Goal: Transaction & Acquisition: Purchase product/service

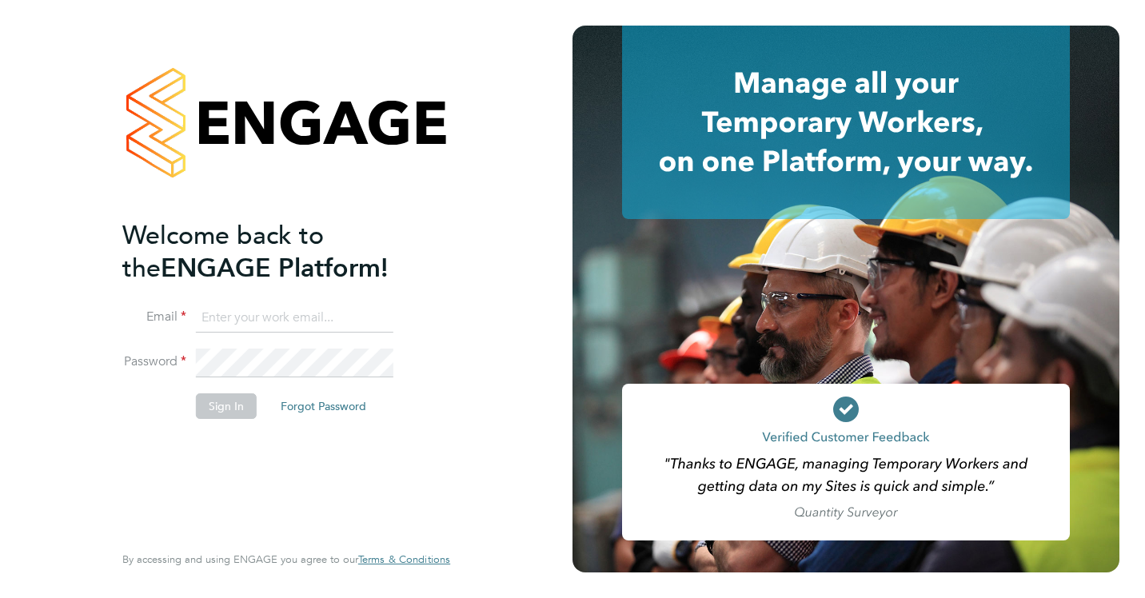
type input "smeraldo.porcaro@prsjobs.com"
click at [227, 405] on button "Sign In" at bounding box center [226, 406] width 61 height 26
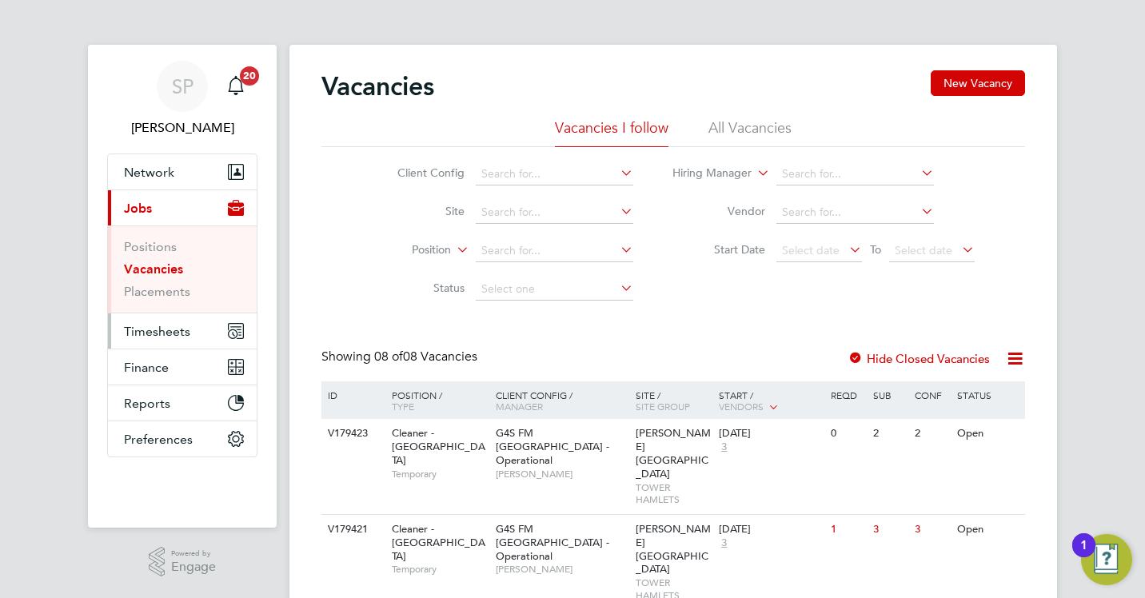
click at [149, 325] on span "Timesheets" at bounding box center [157, 331] width 66 height 15
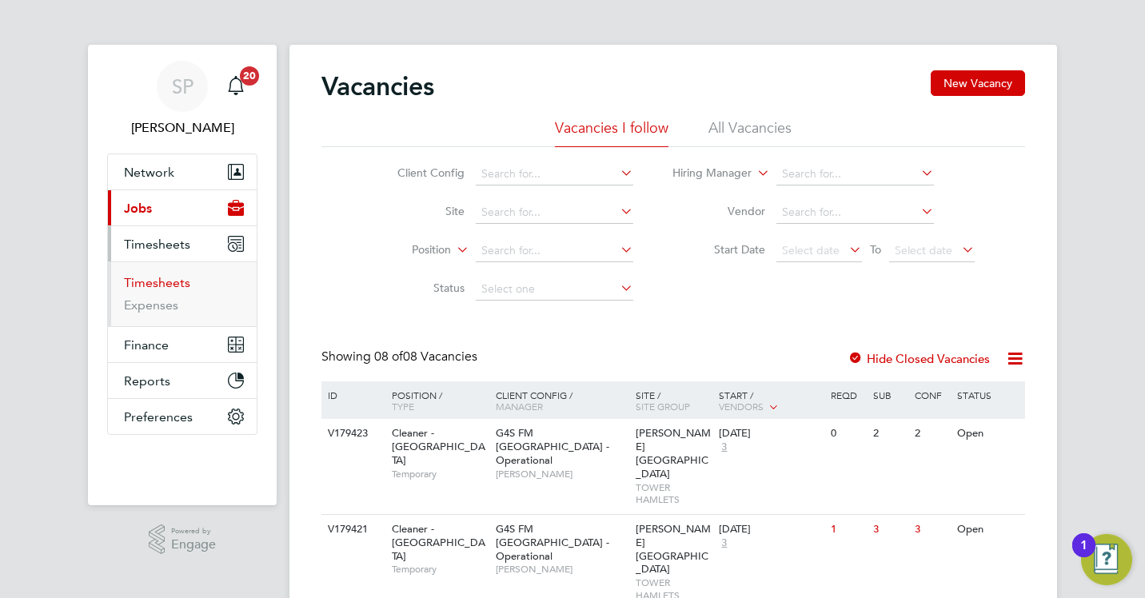
click at [165, 285] on link "Timesheets" at bounding box center [157, 282] width 66 height 15
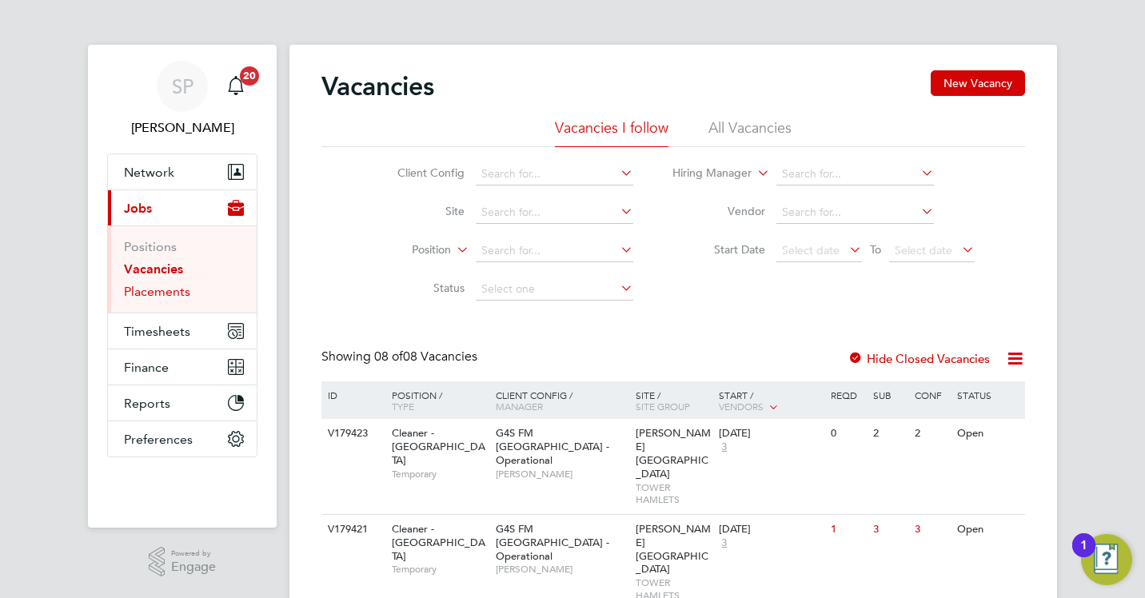
click at [169, 297] on link "Placements" at bounding box center [157, 291] width 66 height 15
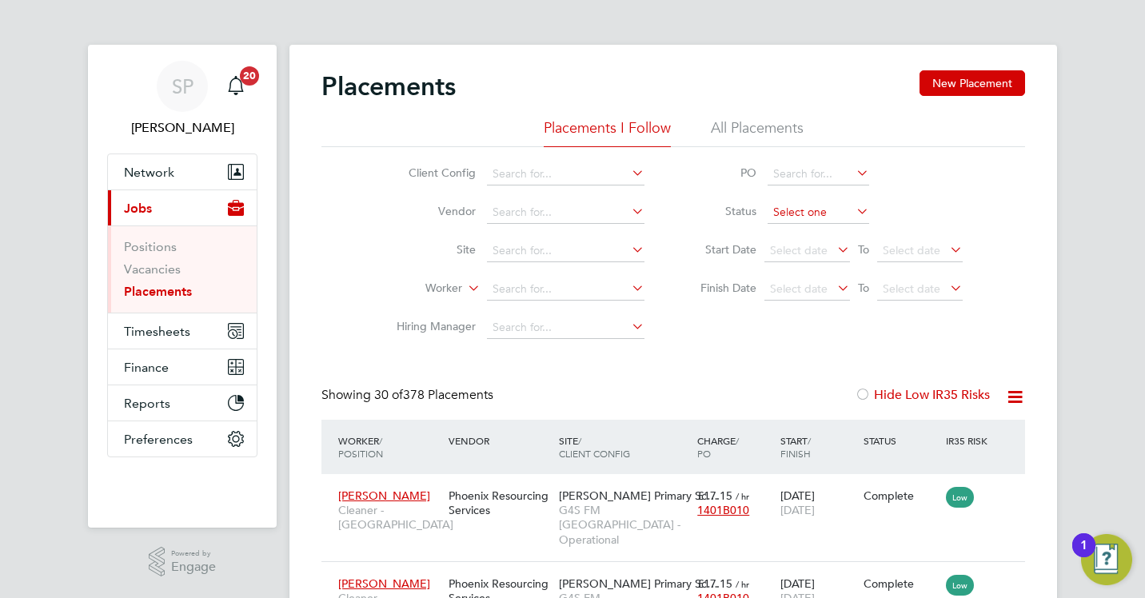
click at [795, 213] on input at bounding box center [819, 213] width 102 height 22
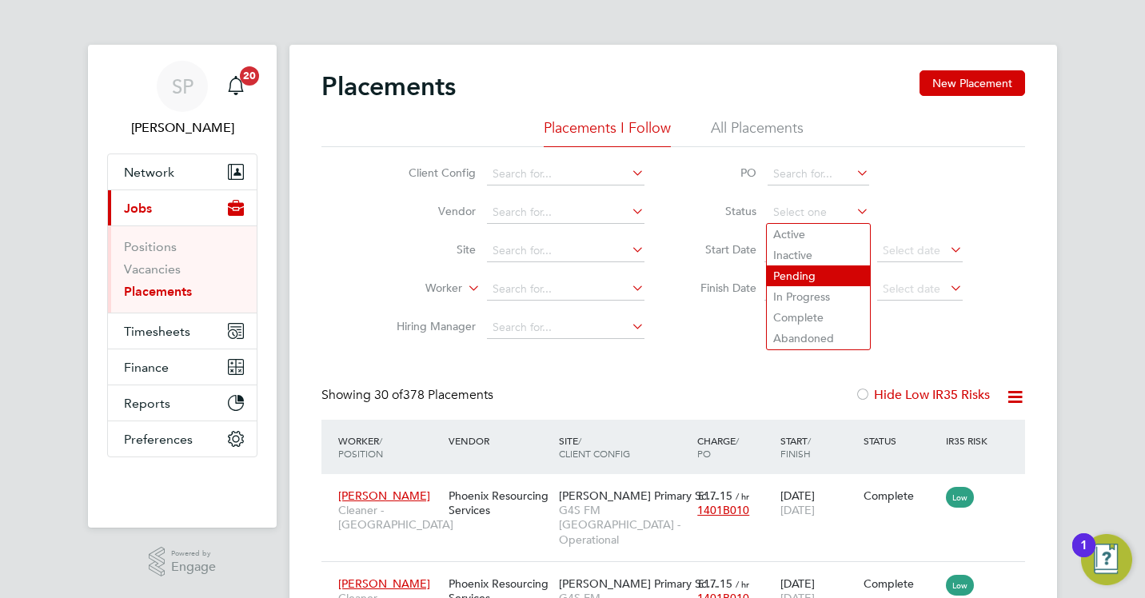
click at [792, 269] on li "Pending" at bounding box center [818, 275] width 103 height 21
type input "Pending"
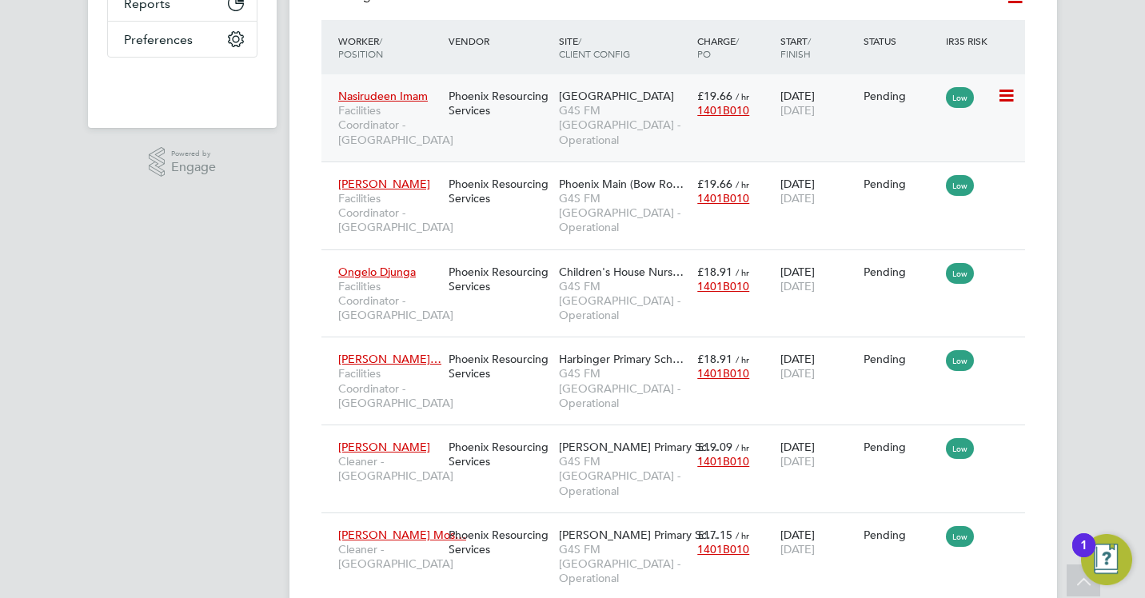
click at [999, 94] on icon at bounding box center [1005, 95] width 16 height 19
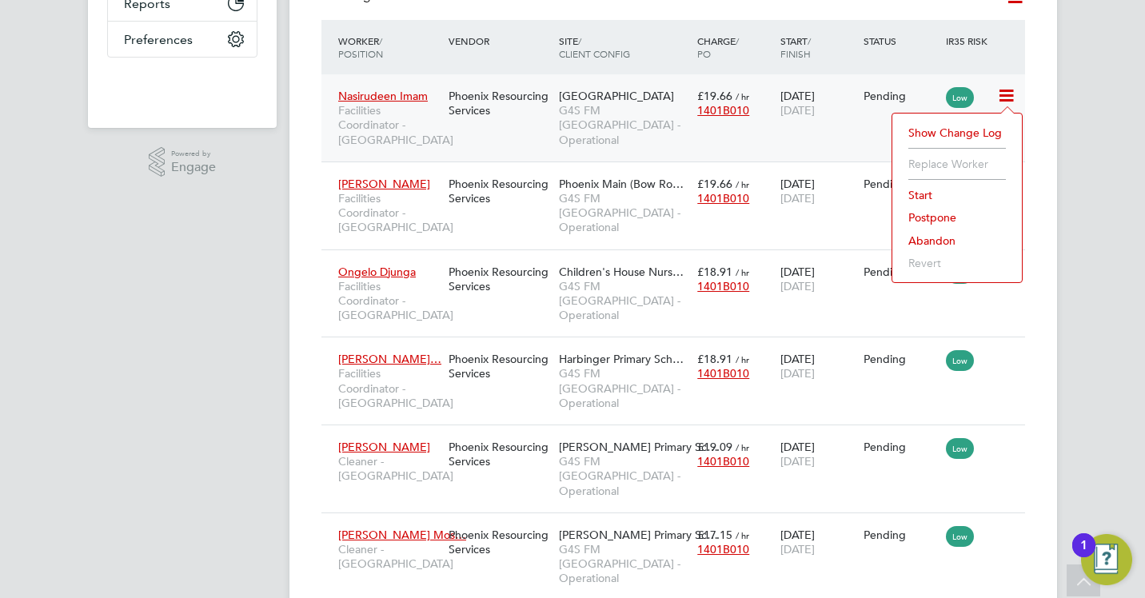
click at [932, 198] on li "Start" at bounding box center [957, 195] width 114 height 22
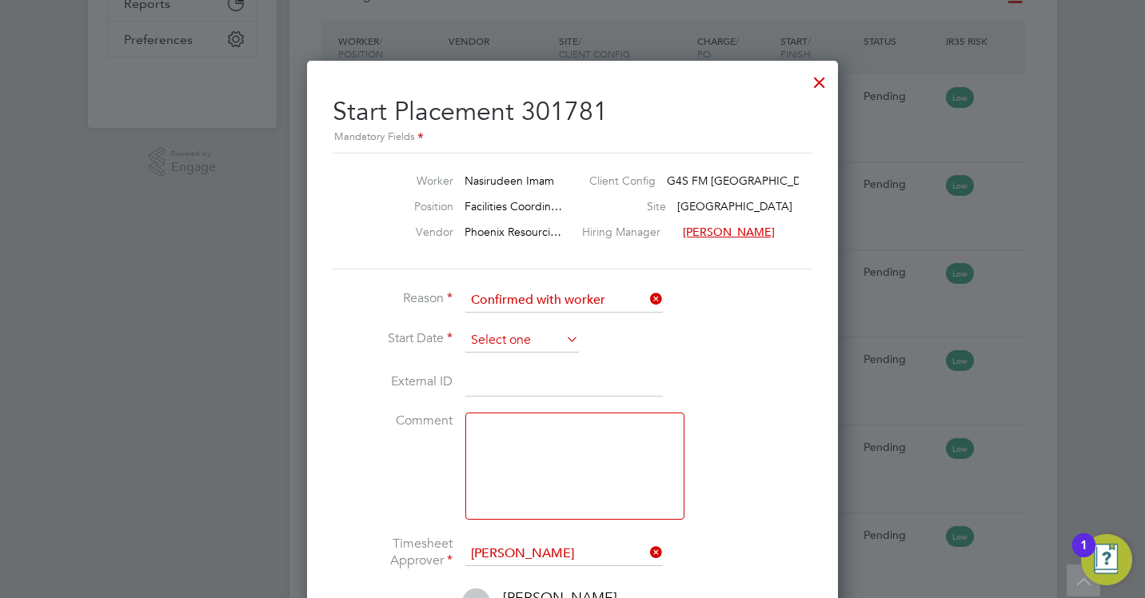
click at [476, 339] on input at bounding box center [522, 341] width 114 height 24
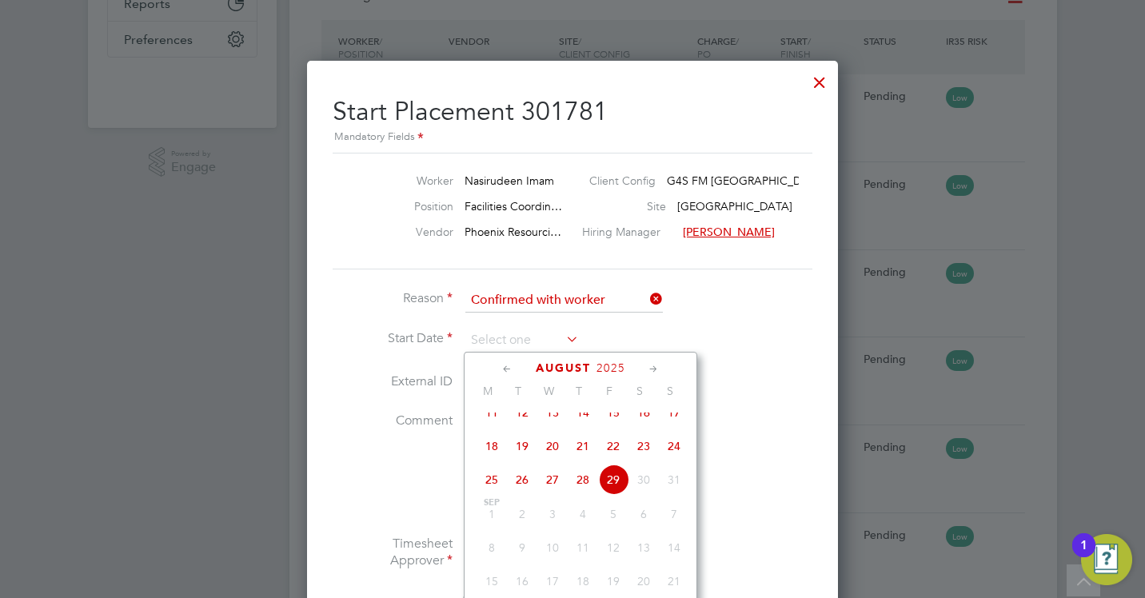
click at [586, 495] on span "28" at bounding box center [583, 480] width 30 height 30
type input "28 Aug 2025"
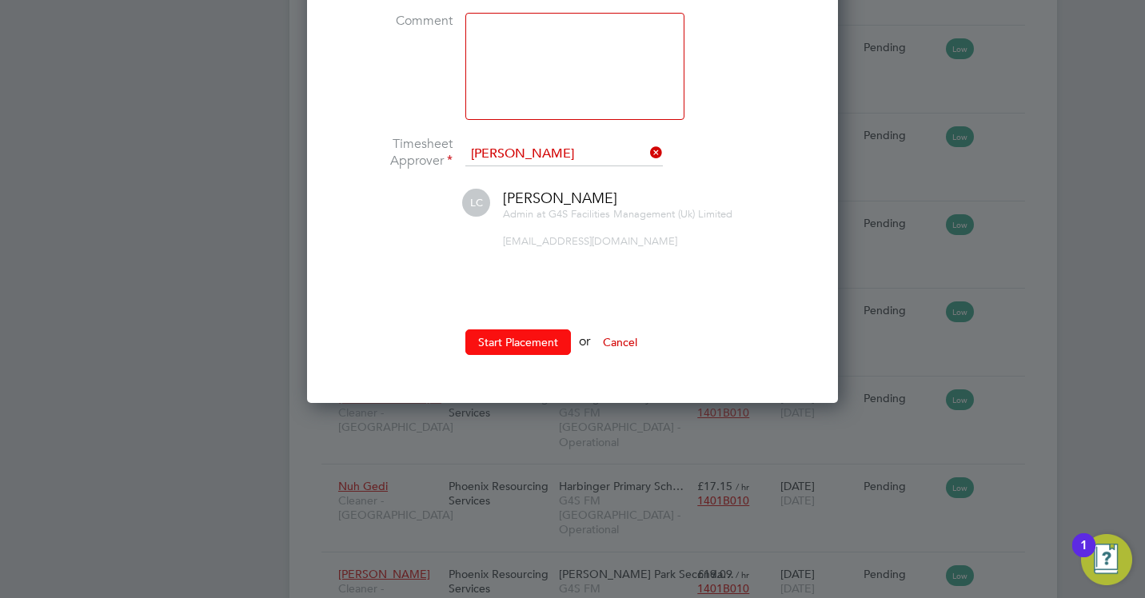
click at [537, 353] on button "Start Placement" at bounding box center [518, 342] width 106 height 26
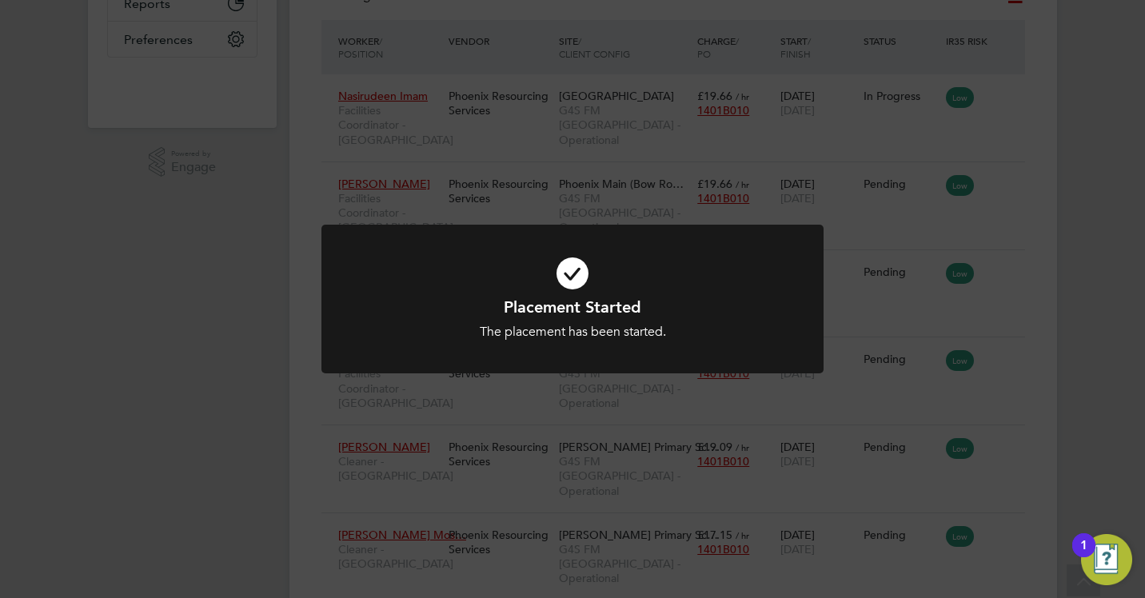
click at [1017, 190] on div "Placement Started The placement has been started. Cancel Okay" at bounding box center [572, 299] width 1145 height 598
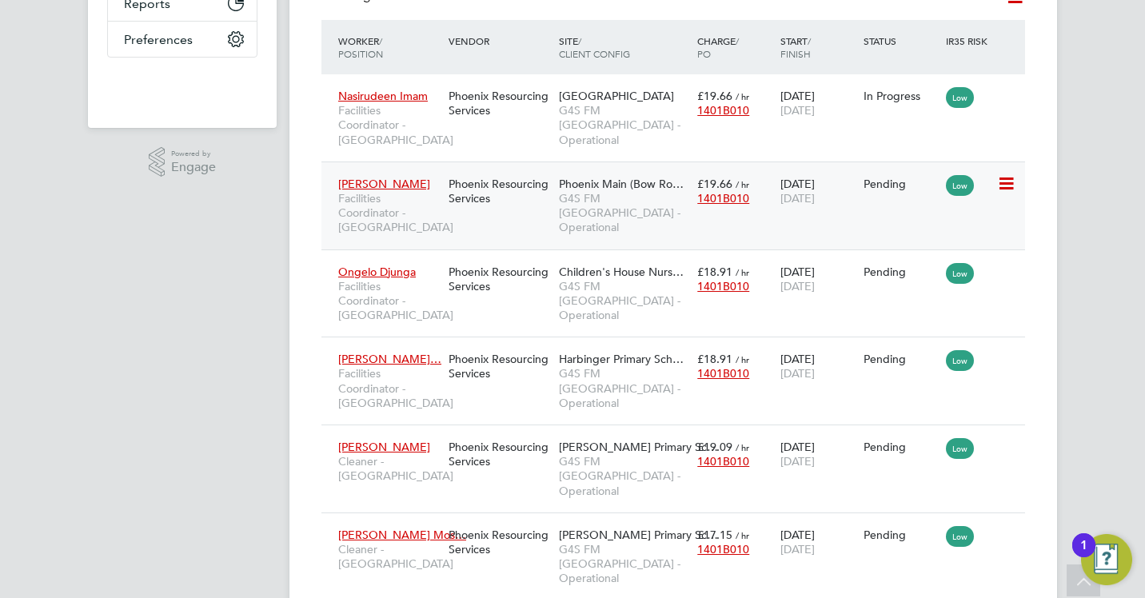
click at [998, 181] on icon at bounding box center [1005, 183] width 16 height 19
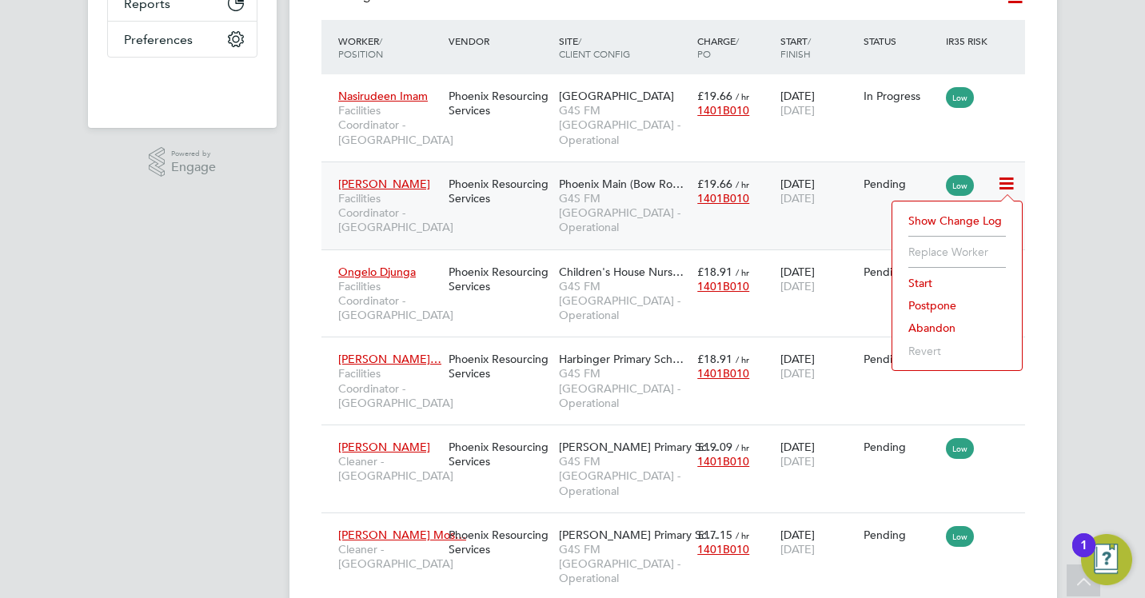
click at [926, 284] on li "Start" at bounding box center [957, 283] width 114 height 22
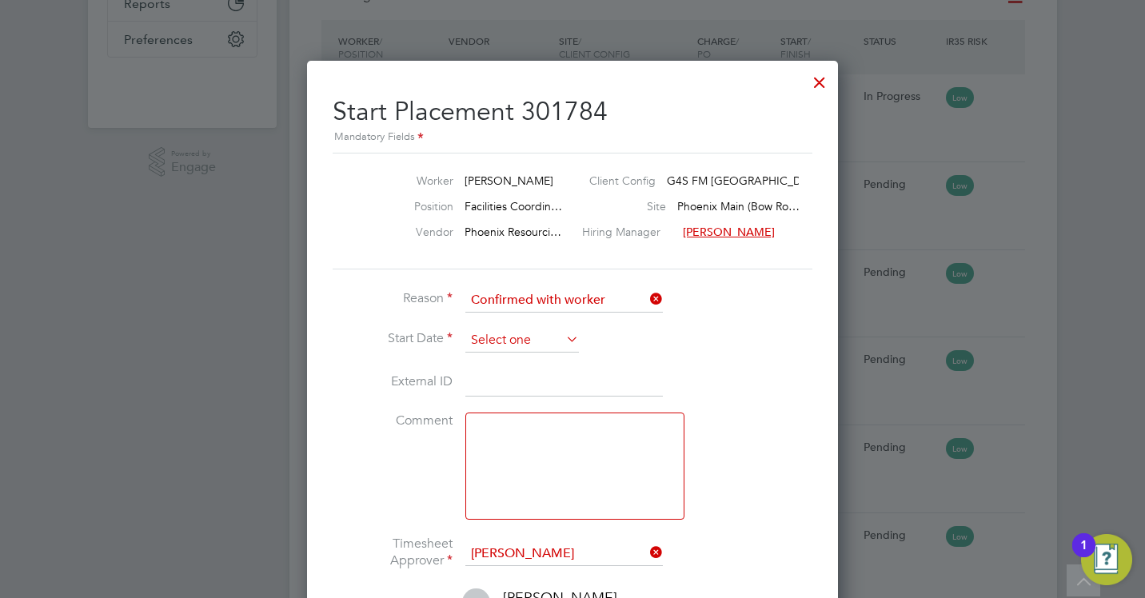
click at [519, 333] on input at bounding box center [522, 341] width 114 height 24
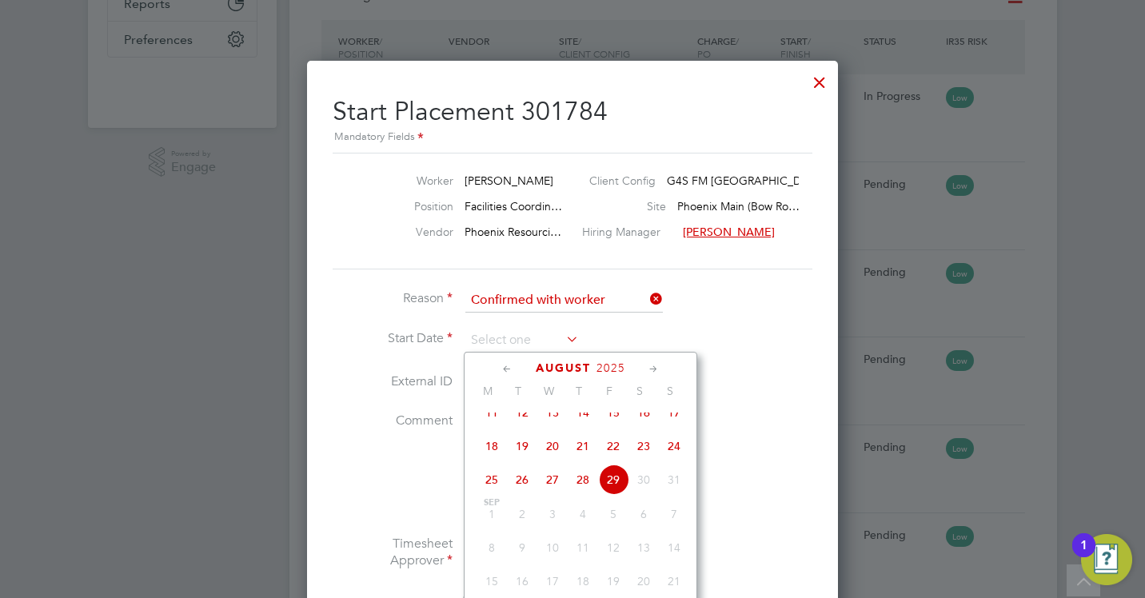
click at [581, 492] on span "28" at bounding box center [583, 480] width 30 height 30
type input "28 Aug 2025"
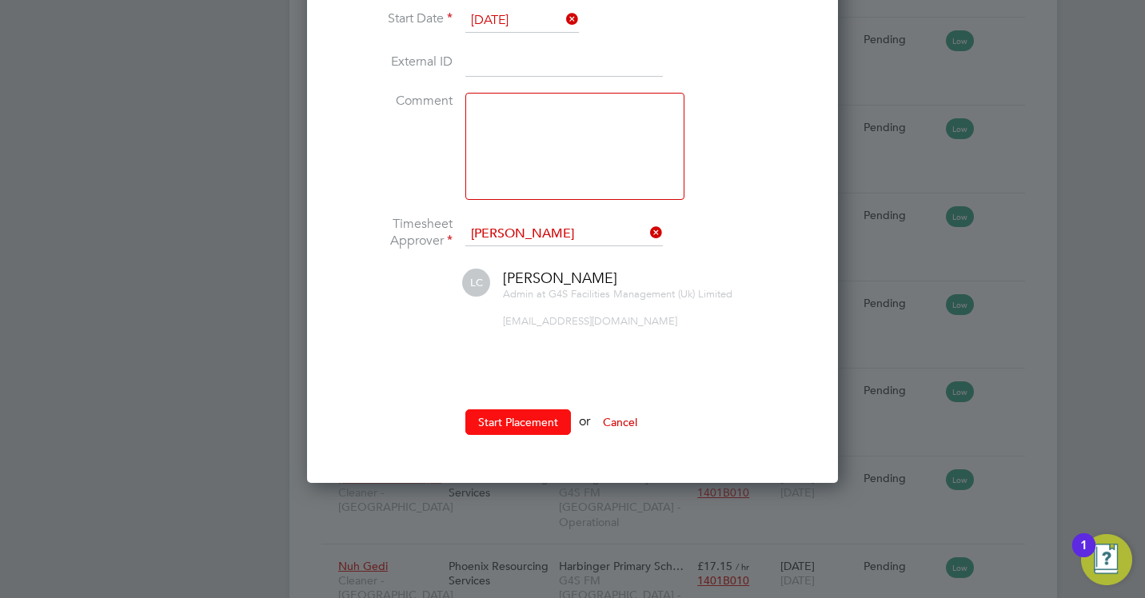
click at [550, 423] on button "Start Placement" at bounding box center [518, 422] width 106 height 26
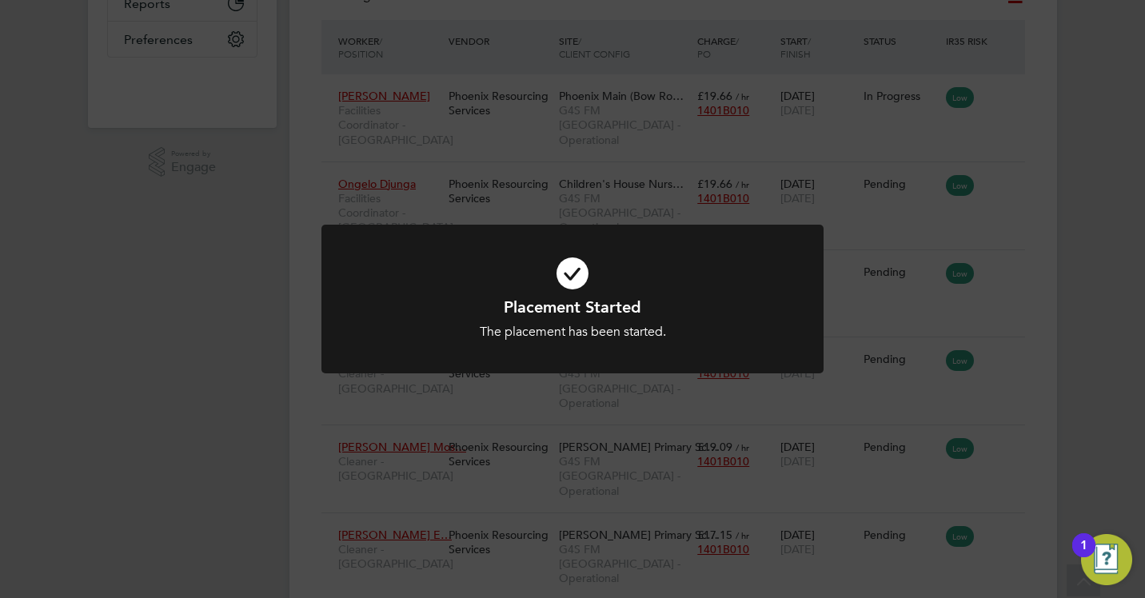
click at [1072, 281] on div "Placement Started The placement has been started. Cancel Okay" at bounding box center [572, 299] width 1145 height 598
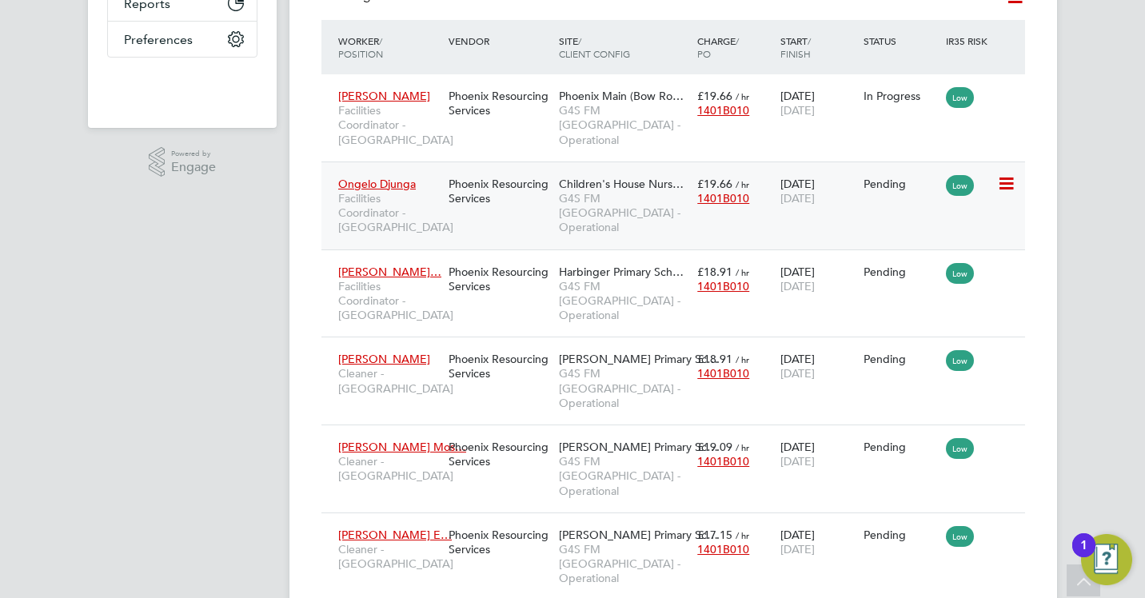
click at [1009, 182] on icon at bounding box center [1005, 183] width 16 height 19
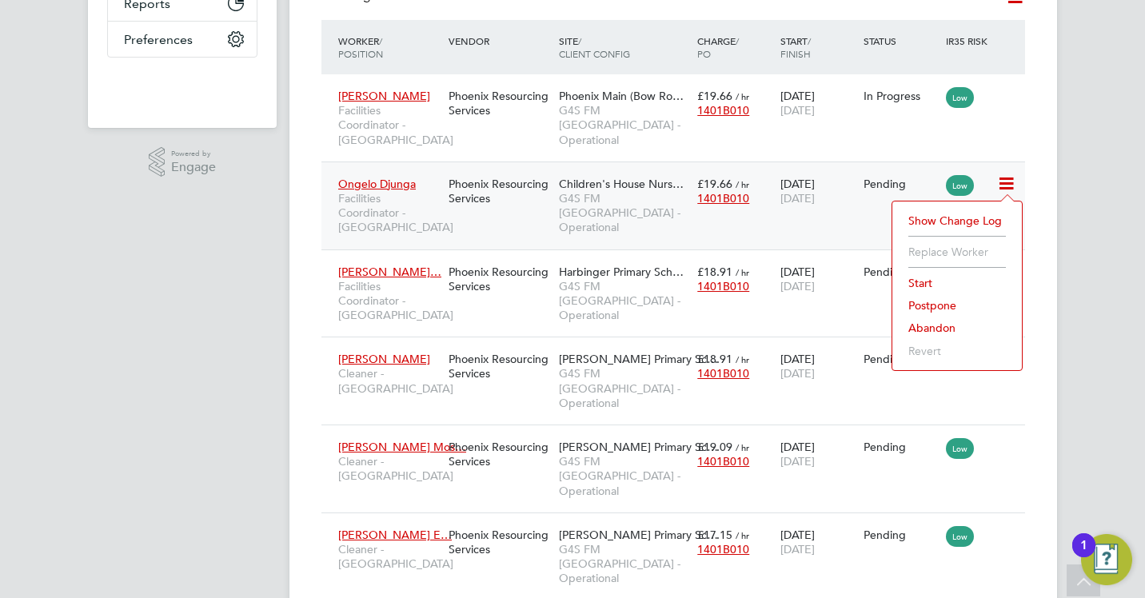
click at [919, 282] on li "Start" at bounding box center [957, 283] width 114 height 22
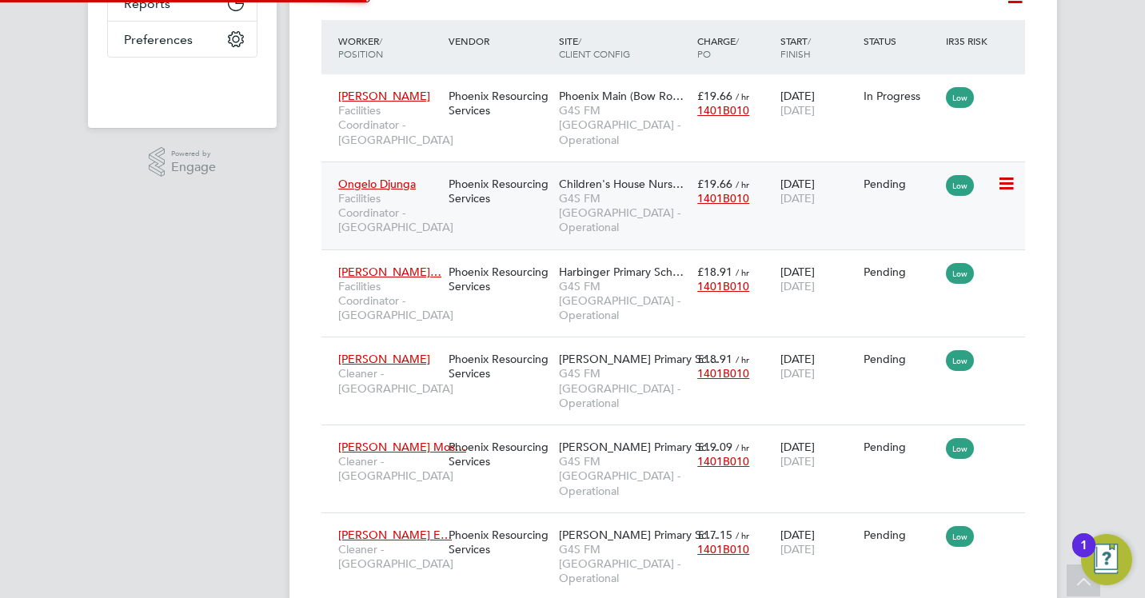
type input "[PERSON_NAME]"
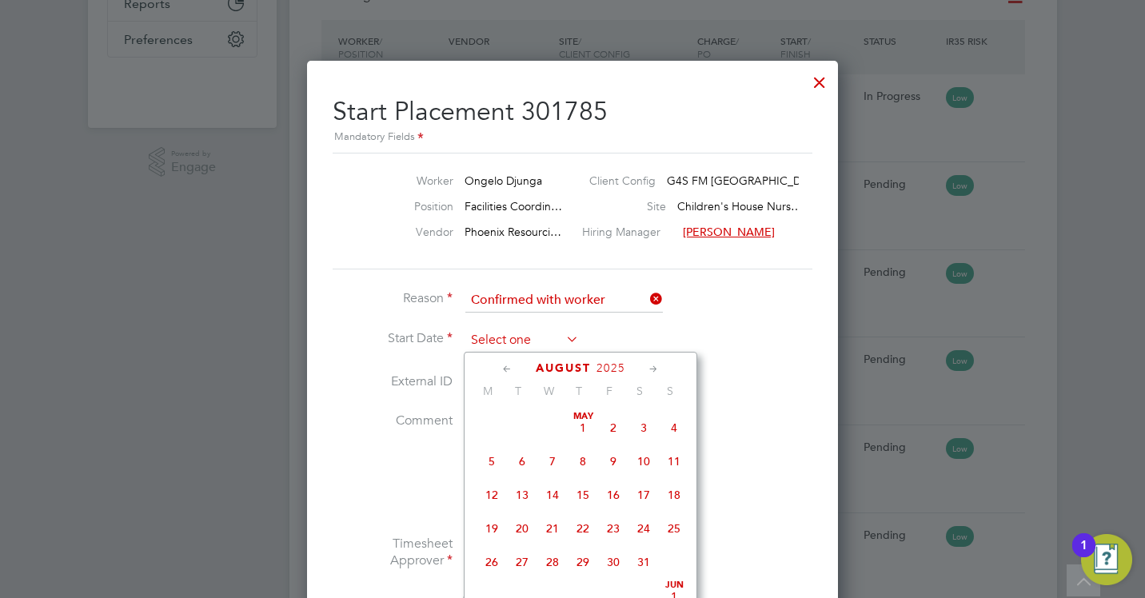
click at [534, 337] on input at bounding box center [522, 341] width 114 height 24
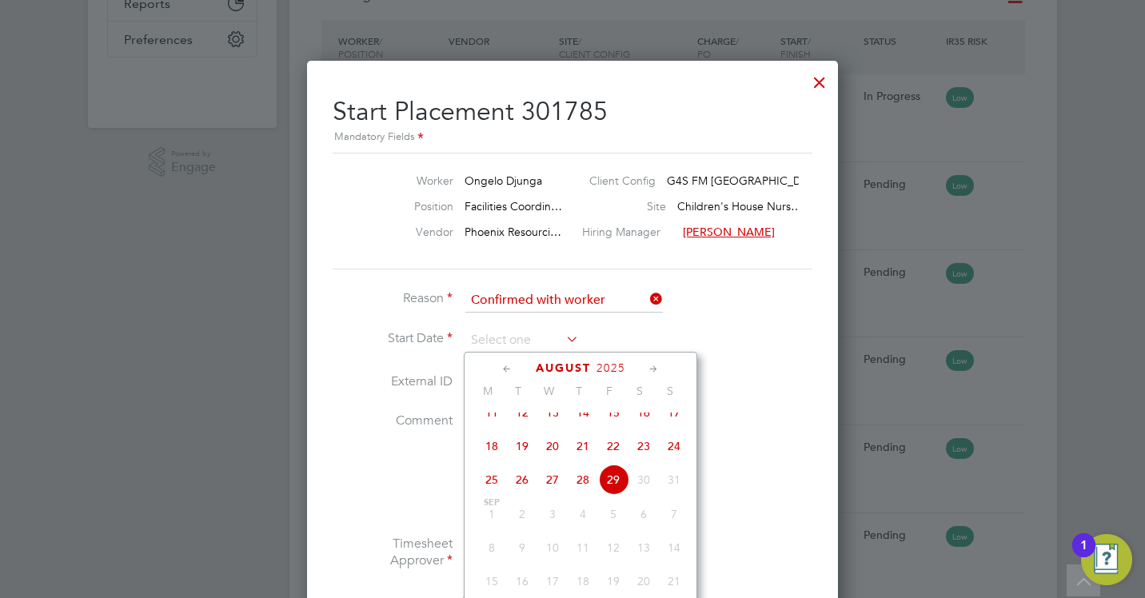
click at [580, 490] on span "28" at bounding box center [583, 480] width 30 height 30
type input "28 Aug 2025"
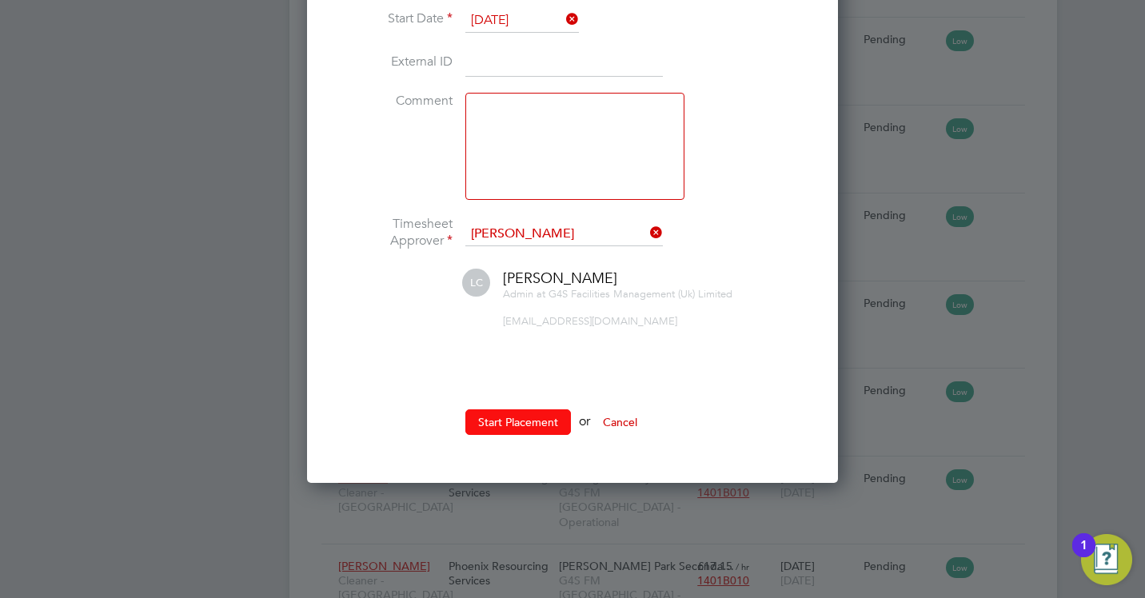
click at [553, 428] on button "Start Placement" at bounding box center [518, 422] width 106 height 26
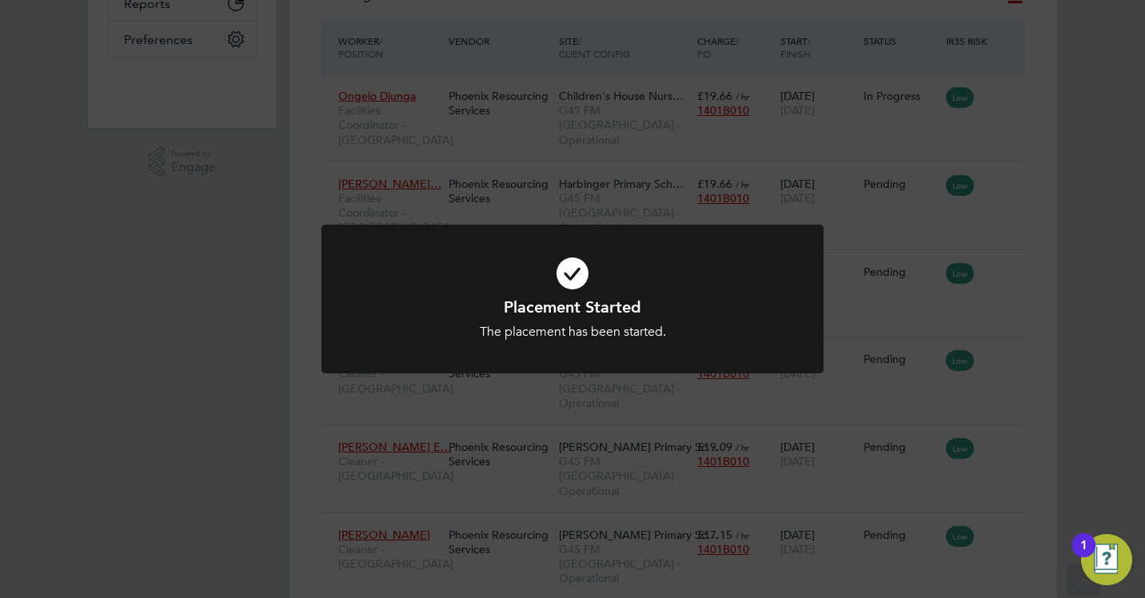
click at [1105, 277] on div "Placement Started The placement has been started. Cancel Okay" at bounding box center [572, 299] width 1145 height 598
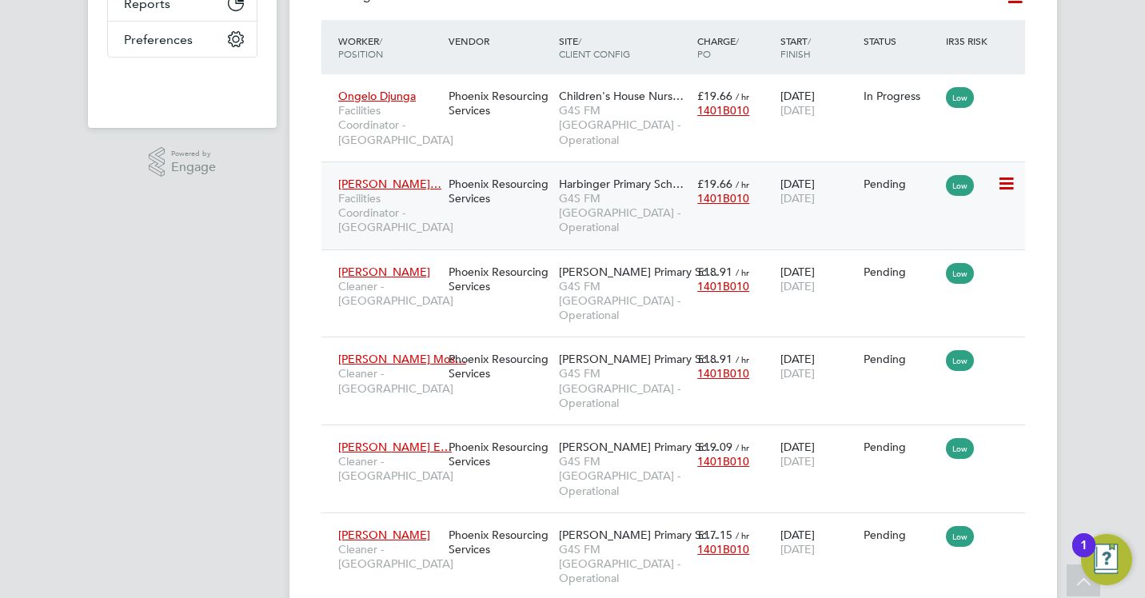
click at [1003, 181] on icon at bounding box center [1005, 183] width 16 height 19
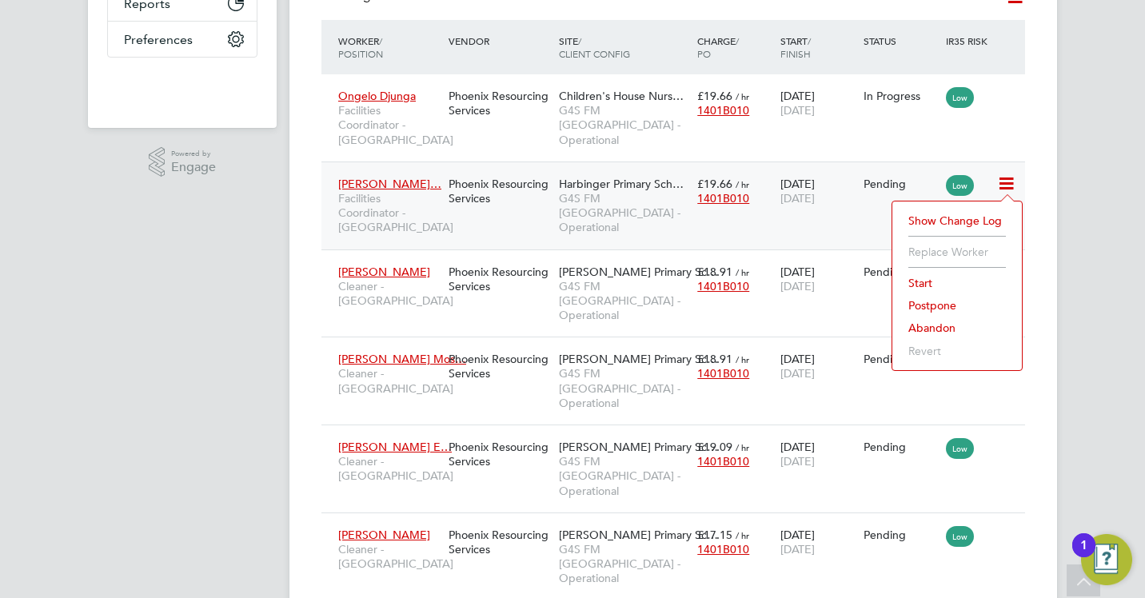
click at [919, 289] on li "Start" at bounding box center [957, 283] width 114 height 22
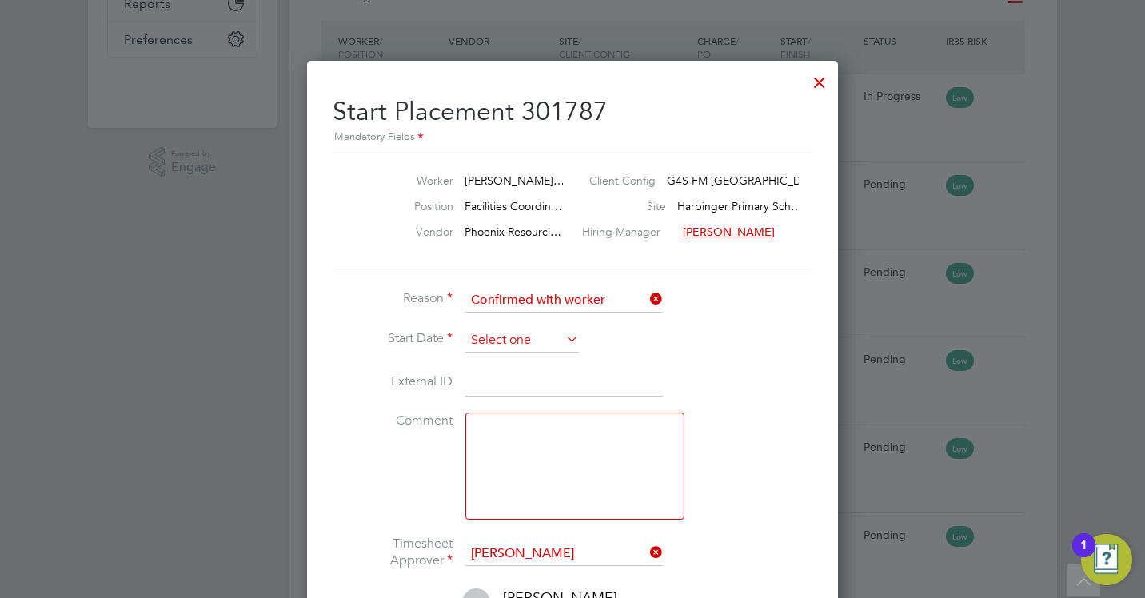
click at [529, 347] on input at bounding box center [522, 341] width 114 height 24
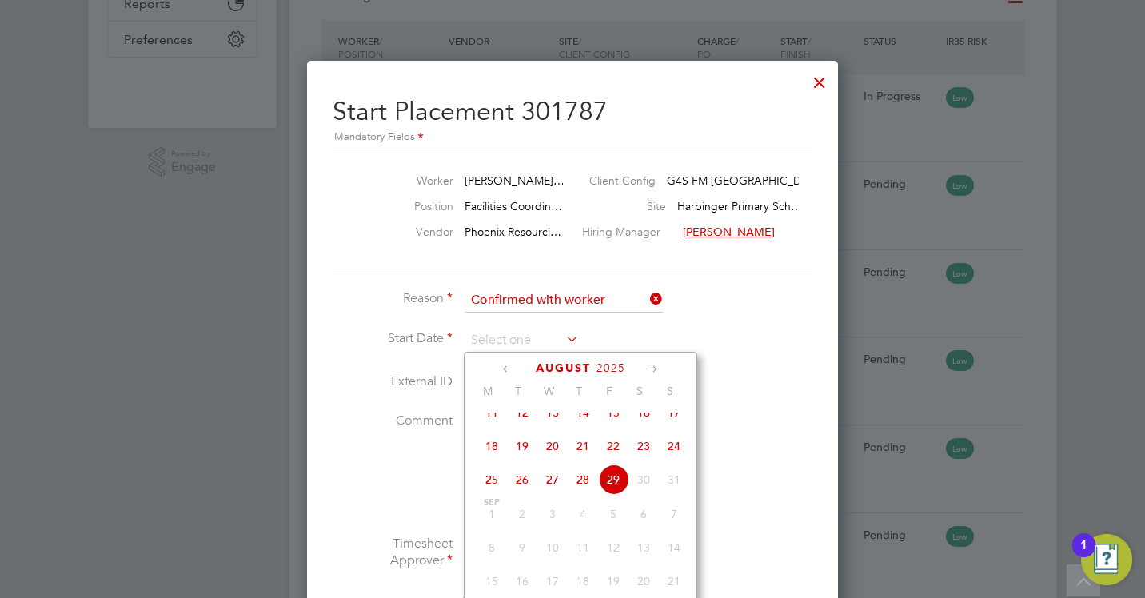
click at [580, 495] on span "28" at bounding box center [583, 480] width 30 height 30
type input "28 Aug 2025"
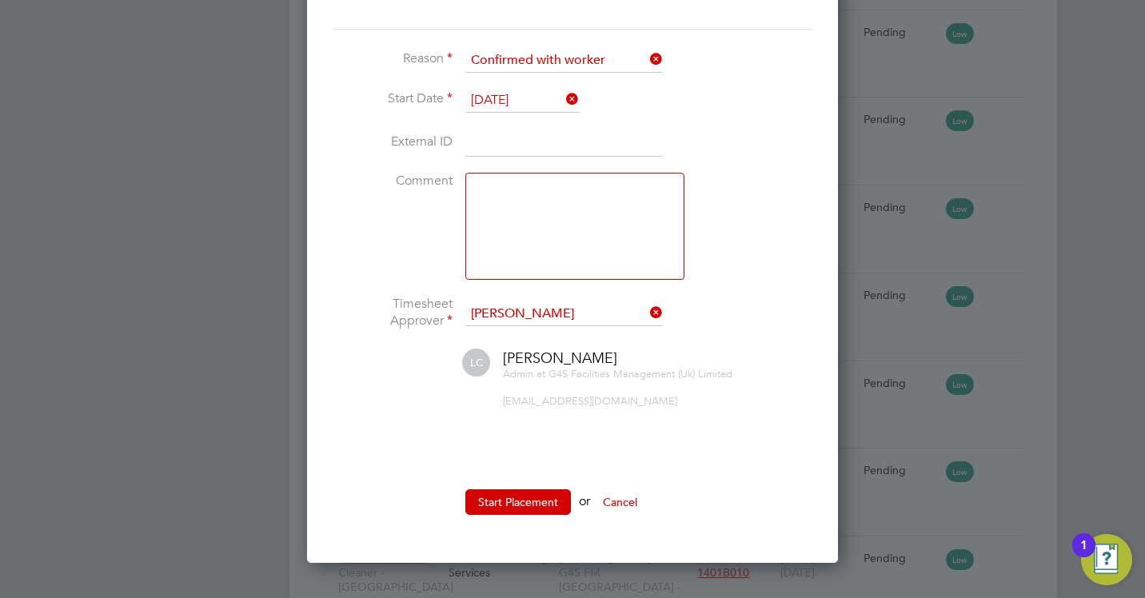
click at [546, 481] on ul "Reason Confirmed with worker Start Date 28 Aug 2025 External ID Comment Timeshe…" at bounding box center [573, 290] width 480 height 482
click at [548, 495] on button "Start Placement" at bounding box center [518, 502] width 106 height 26
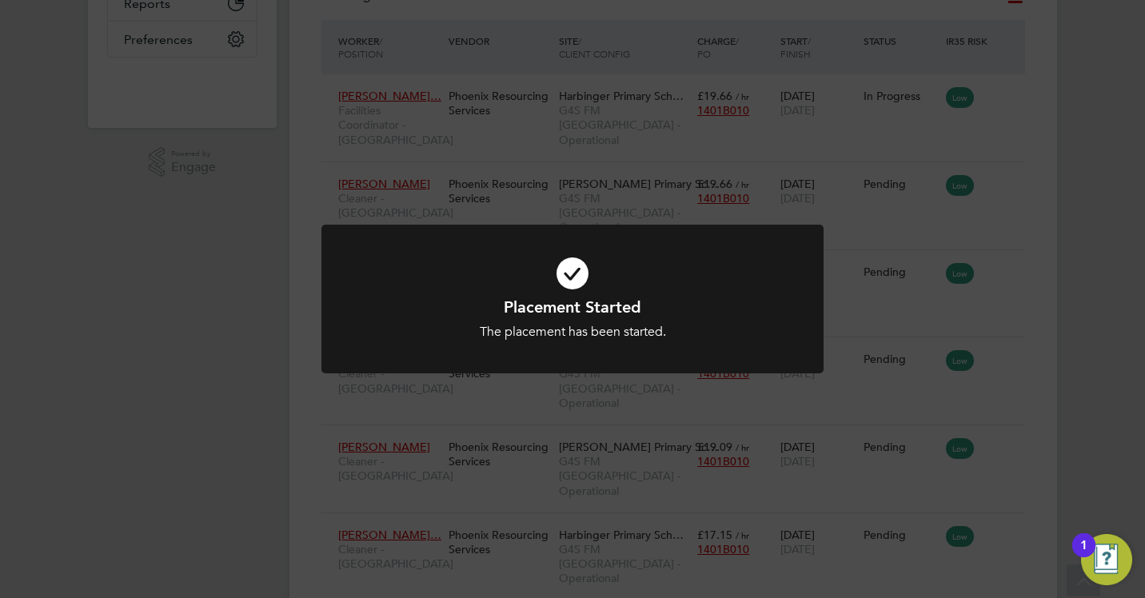
click at [1095, 281] on div "Placement Started The placement has been started. Cancel Okay" at bounding box center [572, 299] width 1145 height 598
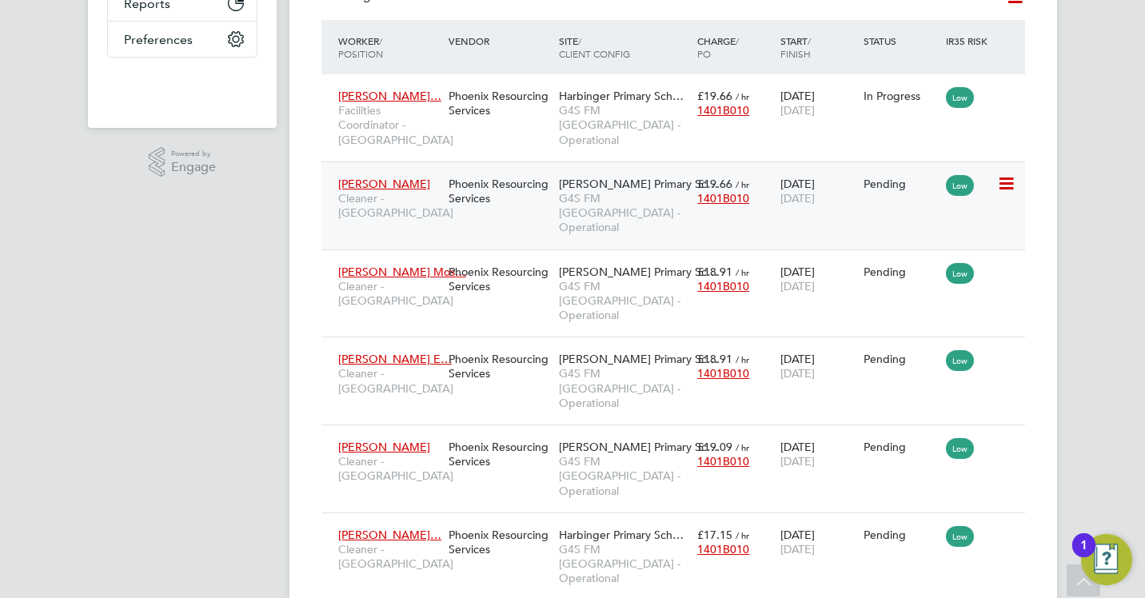
click at [1008, 180] on icon at bounding box center [1005, 183] width 16 height 19
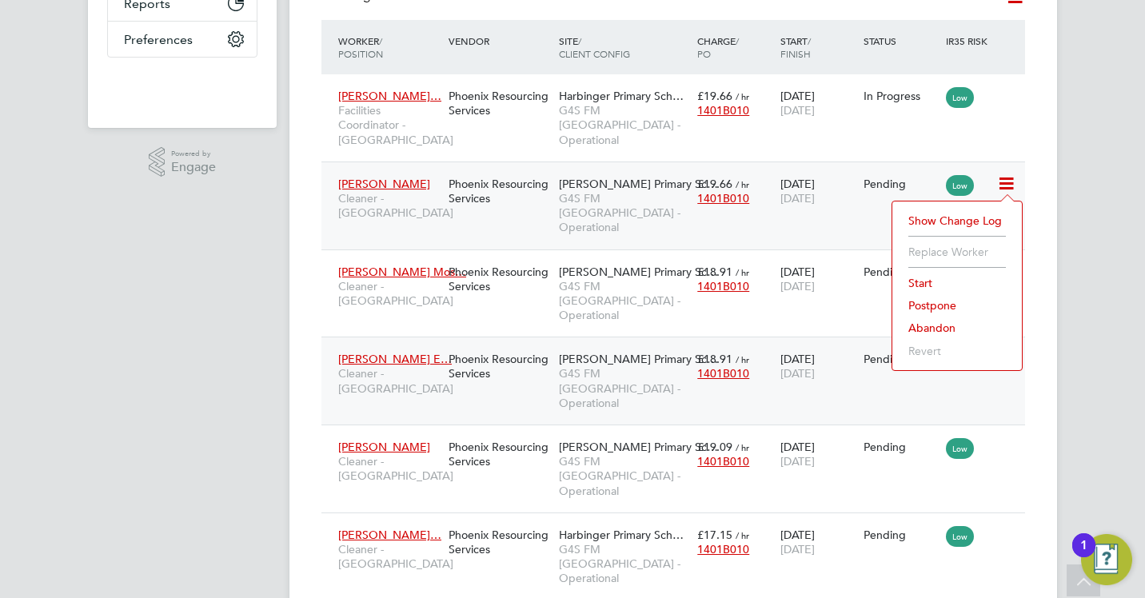
click at [923, 320] on li "Abandon" at bounding box center [957, 328] width 114 height 22
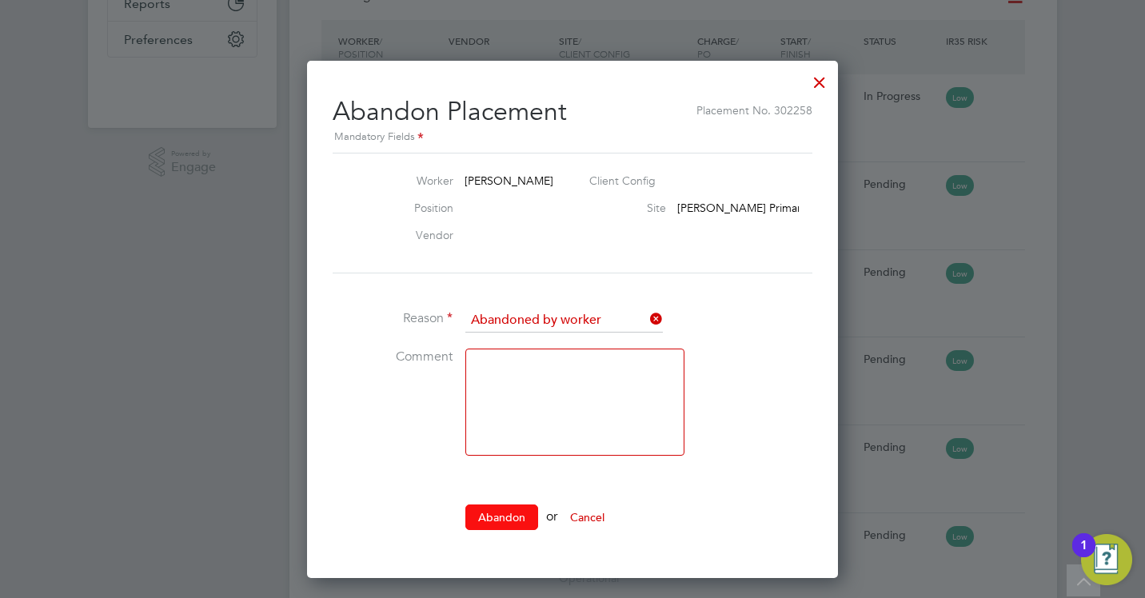
click at [493, 517] on button "Abandon" at bounding box center [501, 518] width 73 height 26
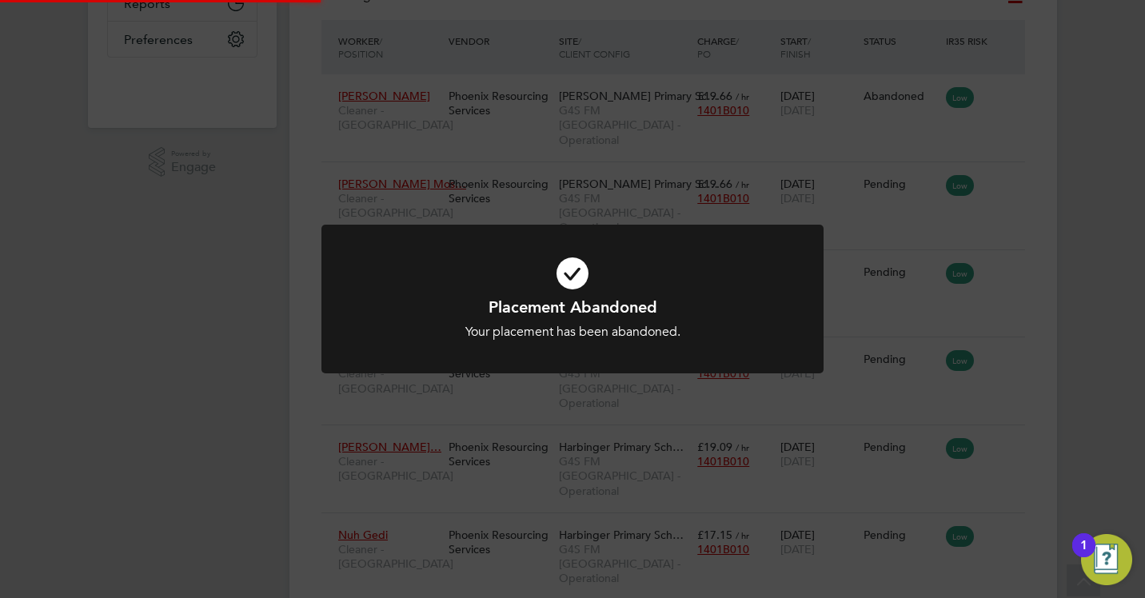
click at [1029, 325] on div "Placement Abandoned Your placement has been abandoned. Cancel Okay" at bounding box center [572, 299] width 1145 height 598
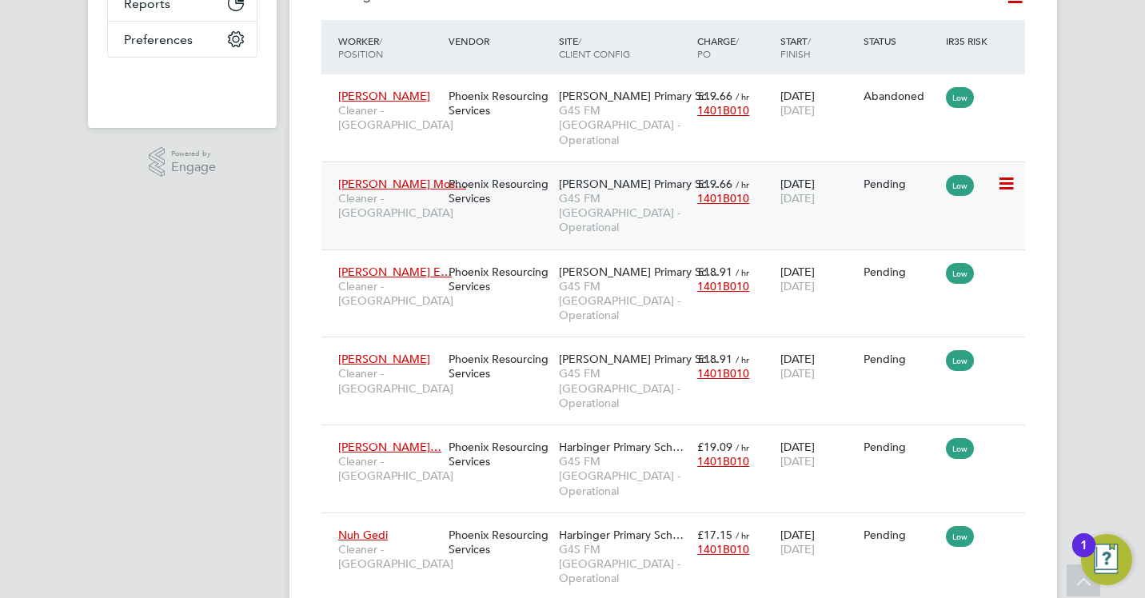
click at [716, 191] on span "1401B010" at bounding box center [723, 198] width 52 height 14
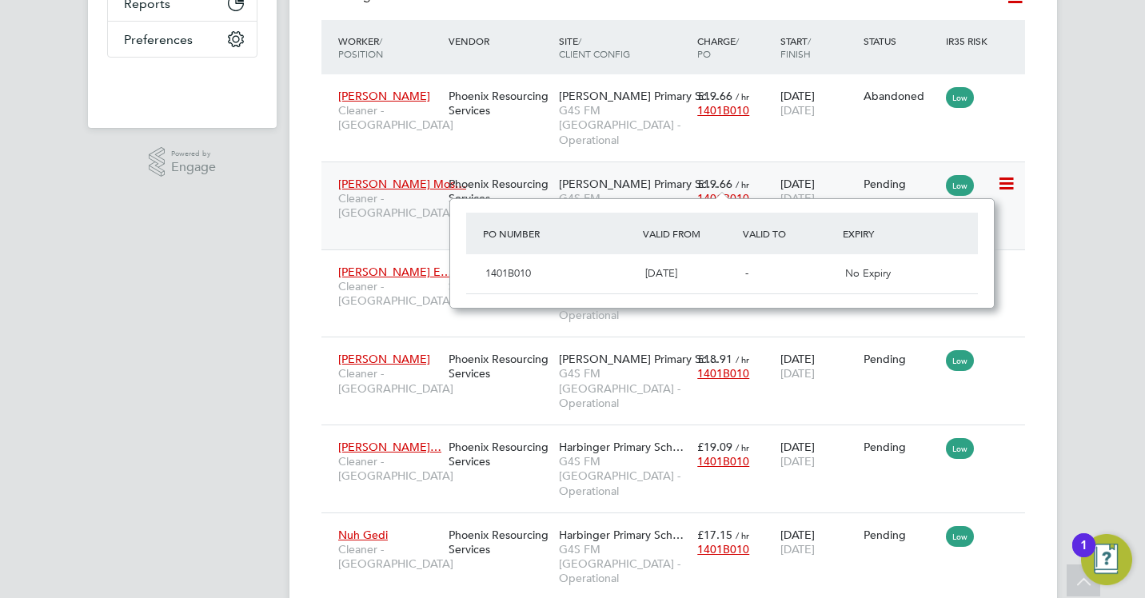
click at [730, 191] on span "1401B010" at bounding box center [723, 198] width 52 height 14
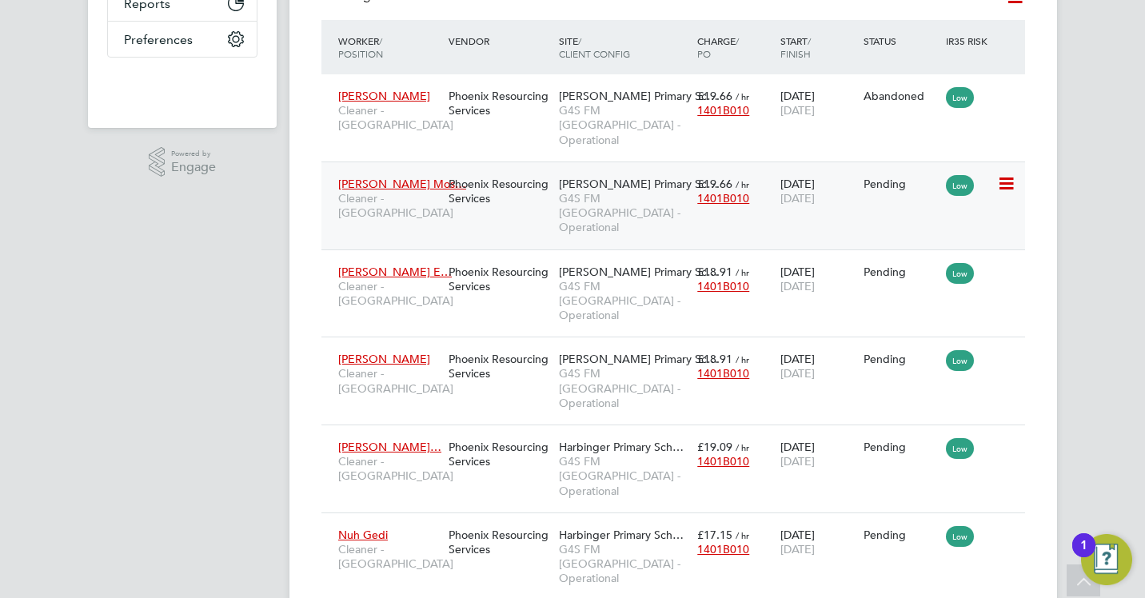
click at [402, 177] on span "Rofiat Eniola Mos…" at bounding box center [402, 184] width 128 height 14
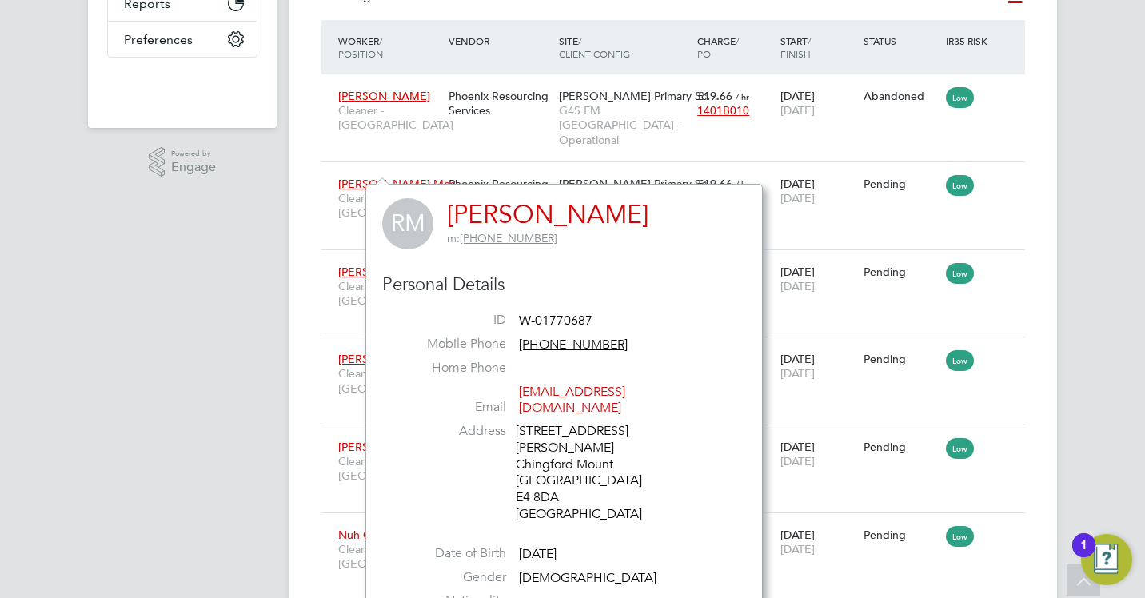
click at [319, 264] on div "Placements New Placement Placements I Follow All Placements Client Config Vendo…" at bounding box center [673, 278] width 768 height 1267
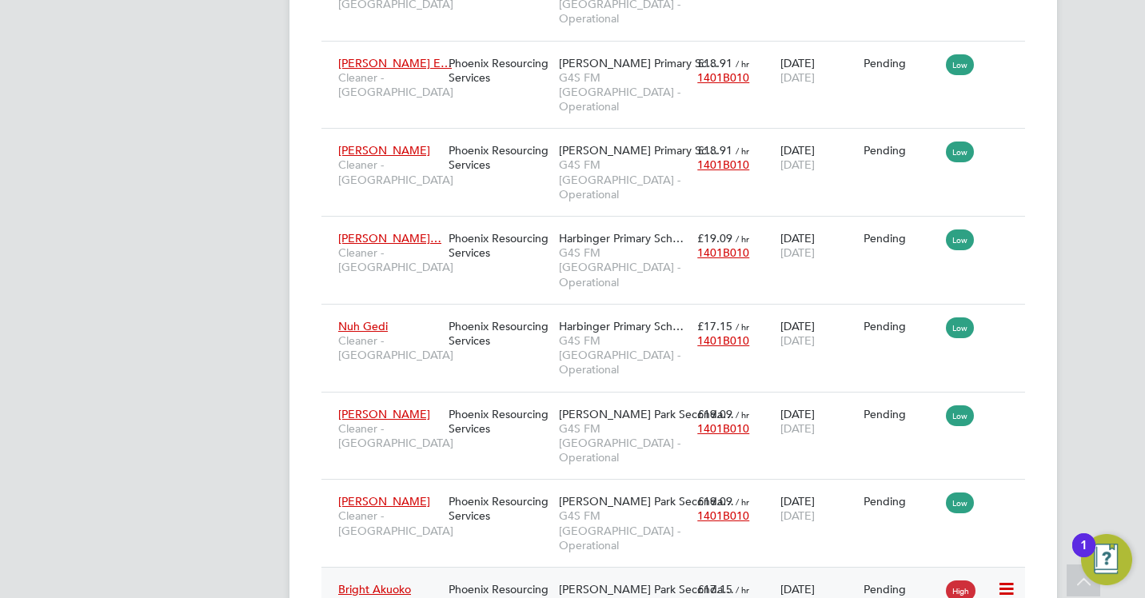
click at [957, 581] on span "High" at bounding box center [961, 591] width 30 height 21
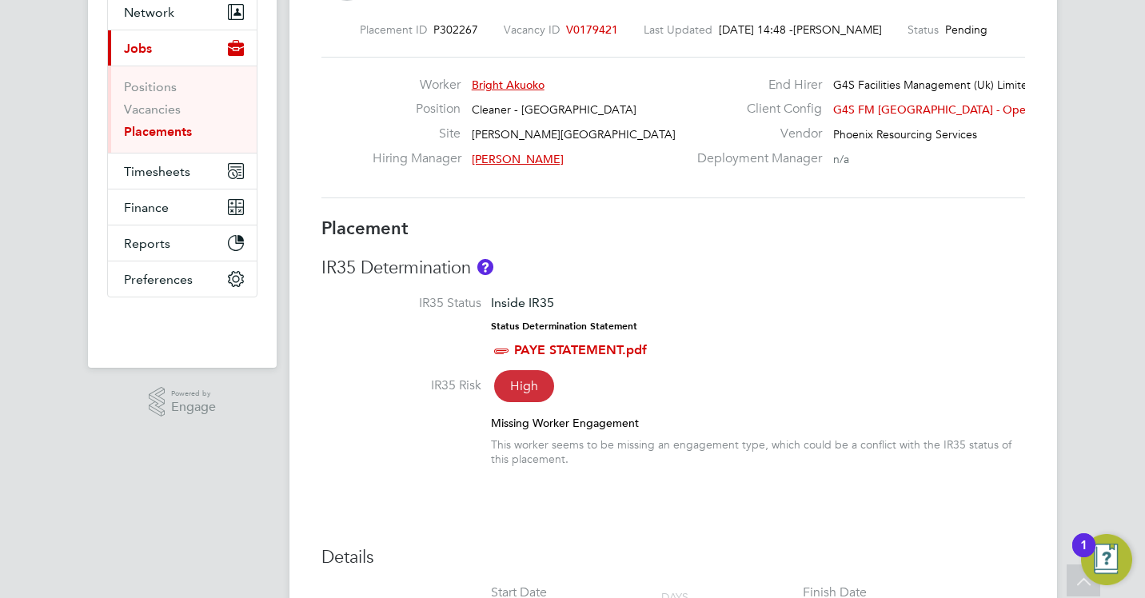
click at [529, 385] on span "High" at bounding box center [524, 386] width 60 height 32
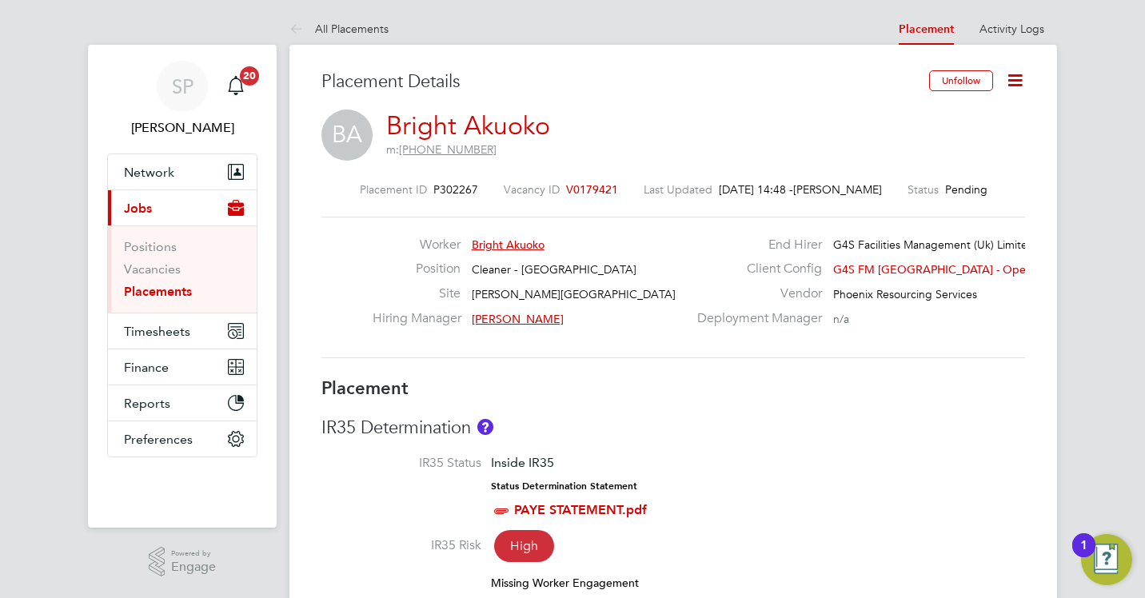
click at [468, 122] on link "Bright Akuoko" at bounding box center [468, 125] width 164 height 31
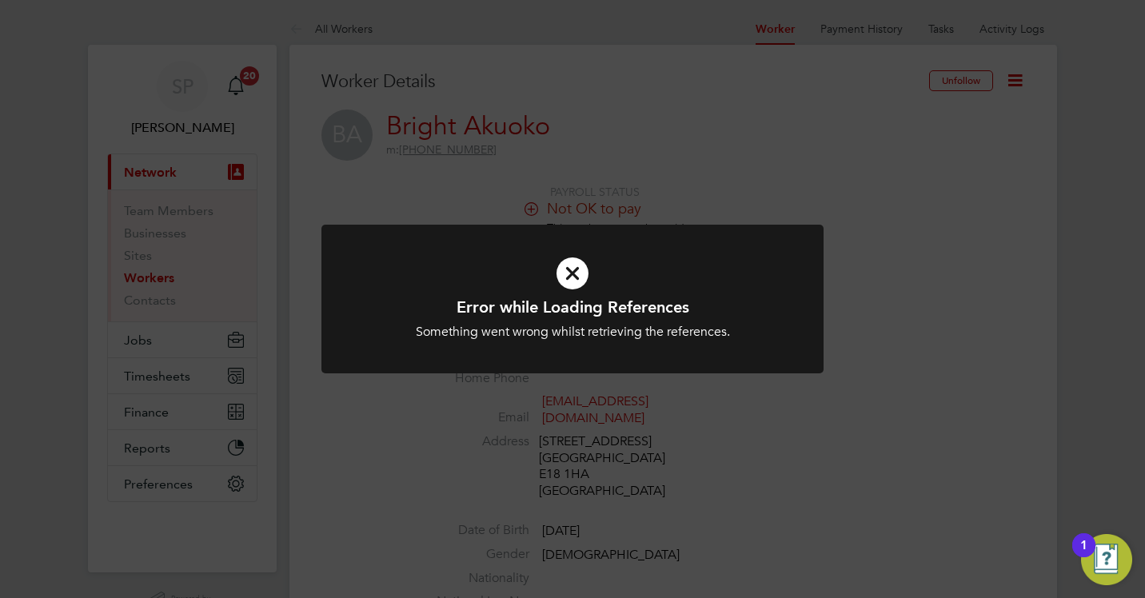
click at [900, 311] on div "Error while Loading References Something went wrong whilst retrieving the refer…" at bounding box center [572, 299] width 1145 height 598
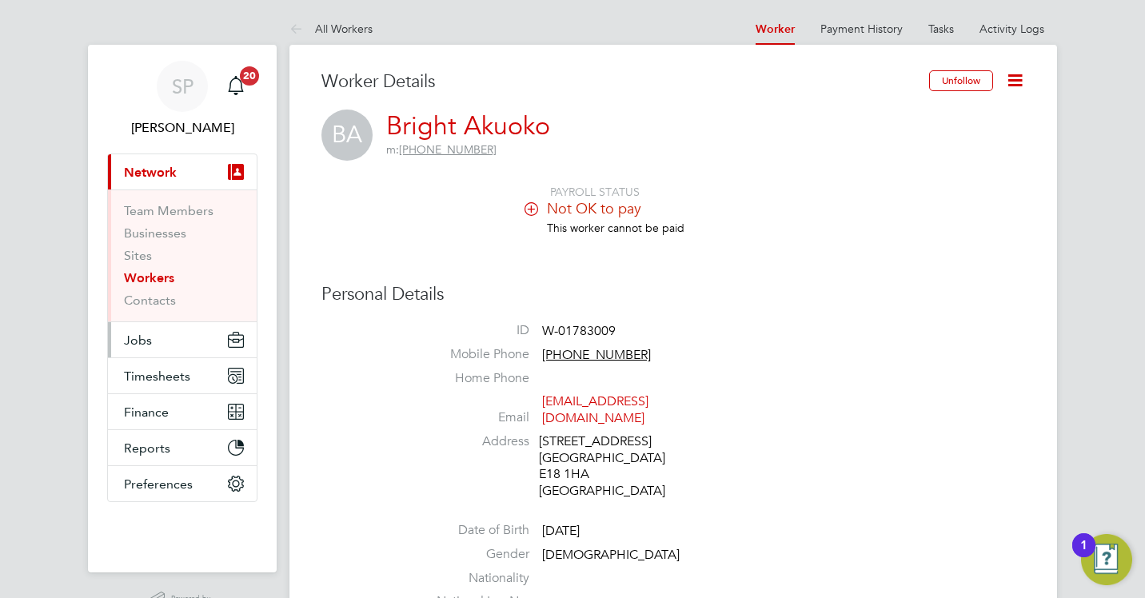
click at [166, 340] on button "Jobs" at bounding box center [182, 339] width 149 height 35
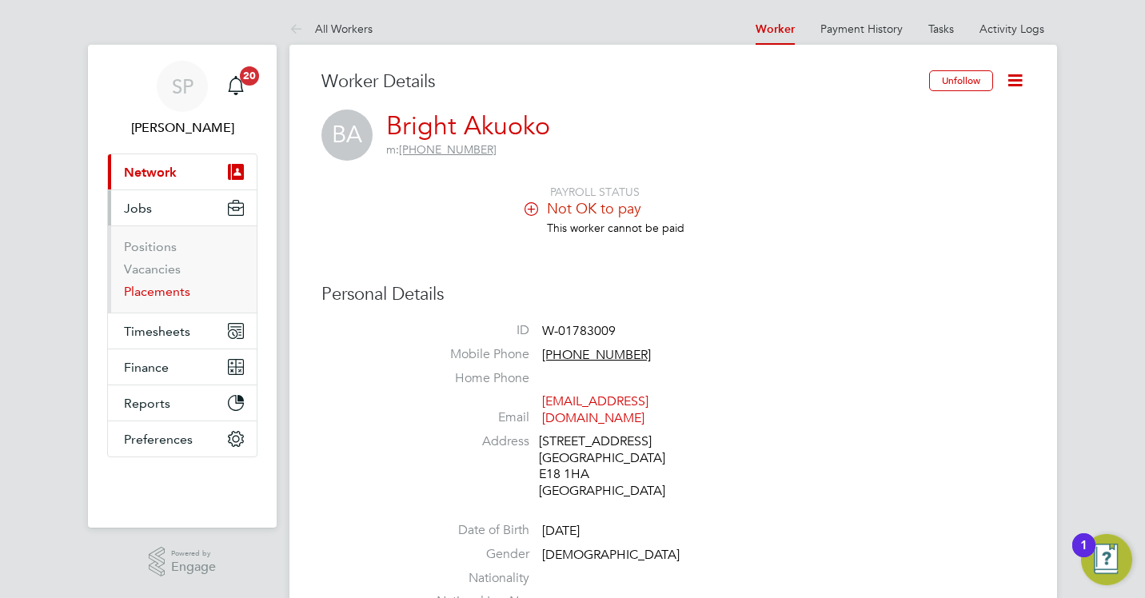
click at [161, 295] on link "Placements" at bounding box center [157, 291] width 66 height 15
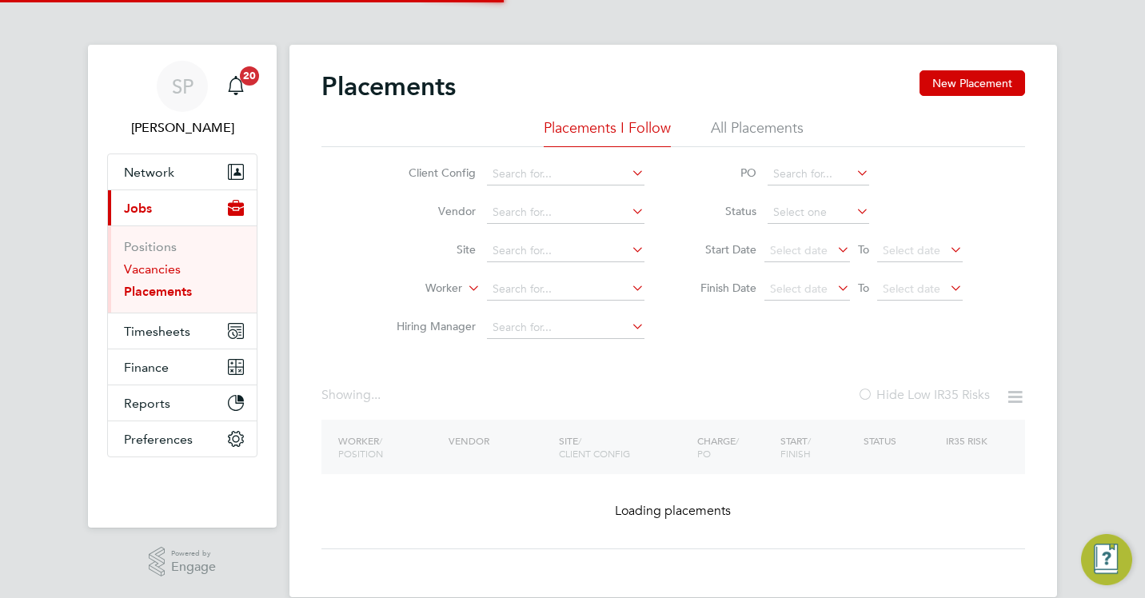
click at [153, 265] on link "Vacancies" at bounding box center [152, 268] width 57 height 15
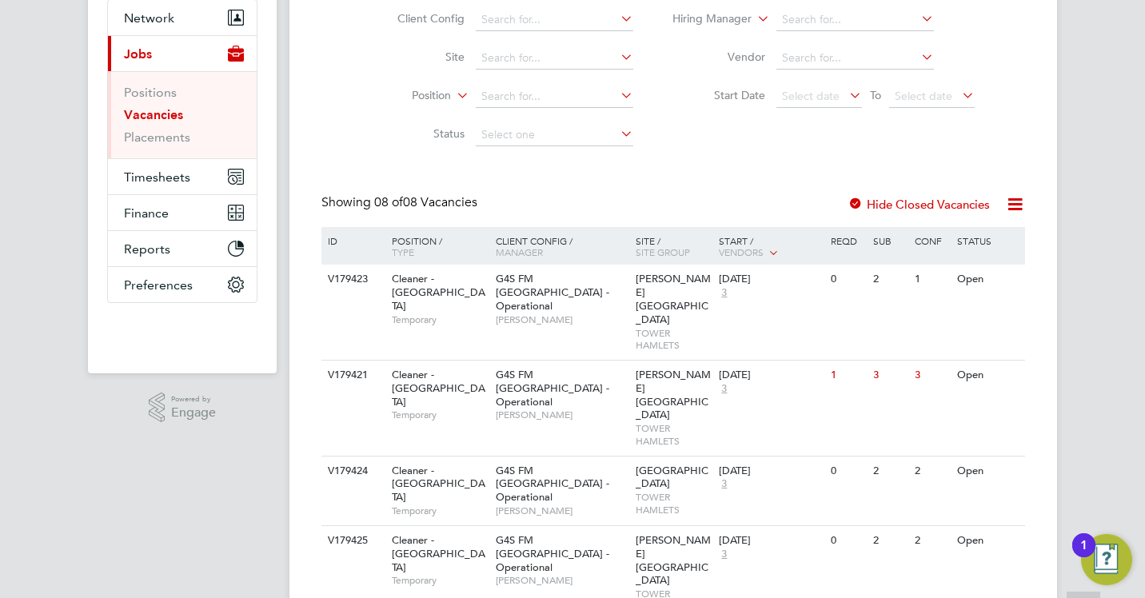
scroll to position [160, 0]
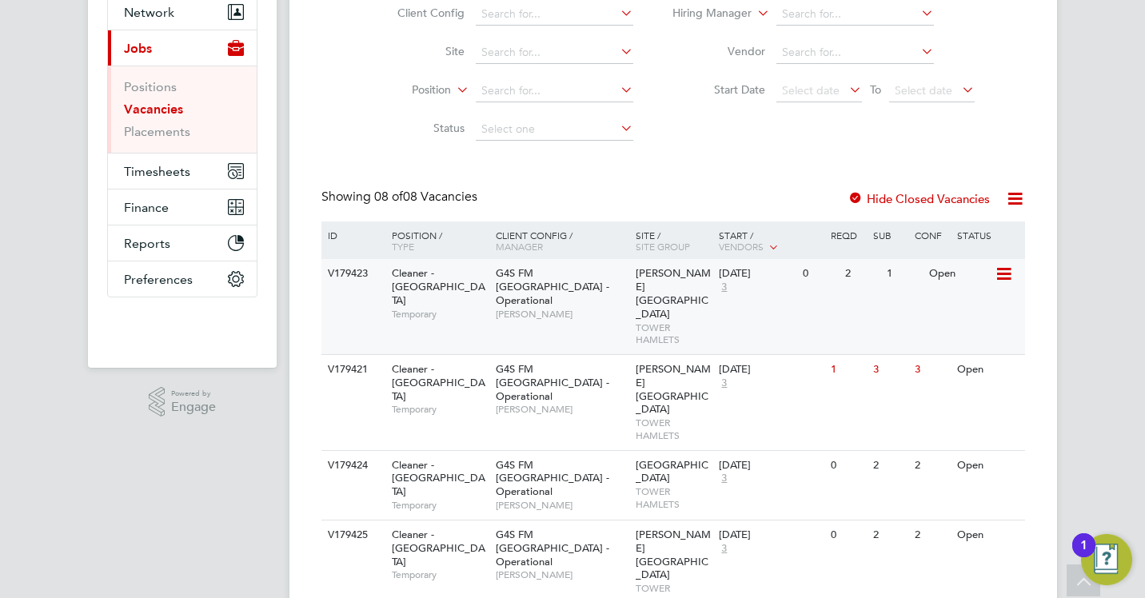
click at [824, 282] on div "0" at bounding box center [820, 274] width 42 height 30
click at [653, 362] on span "[PERSON_NAME][GEOGRAPHIC_DATA]" at bounding box center [673, 389] width 75 height 54
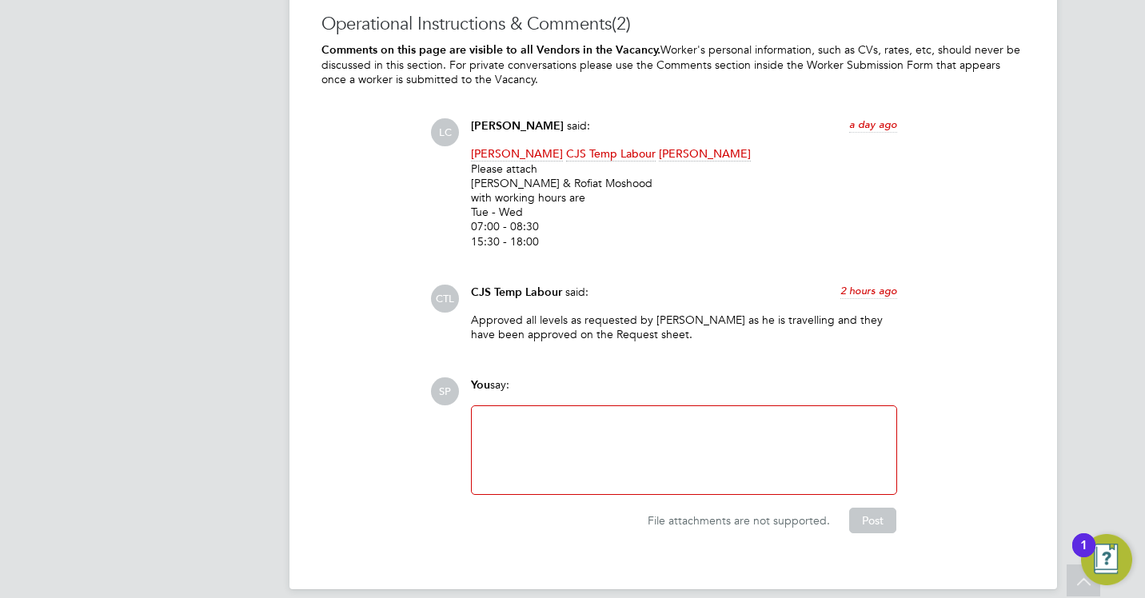
scroll to position [2546, 0]
click at [515, 415] on div at bounding box center [683, 449] width 405 height 69
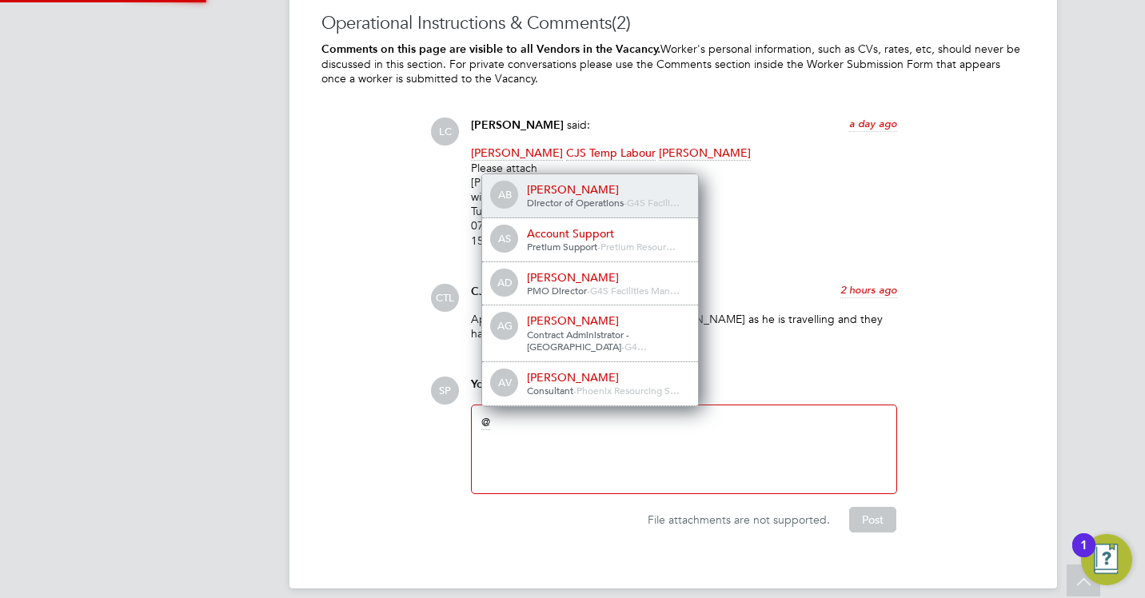
scroll to position [8, 8]
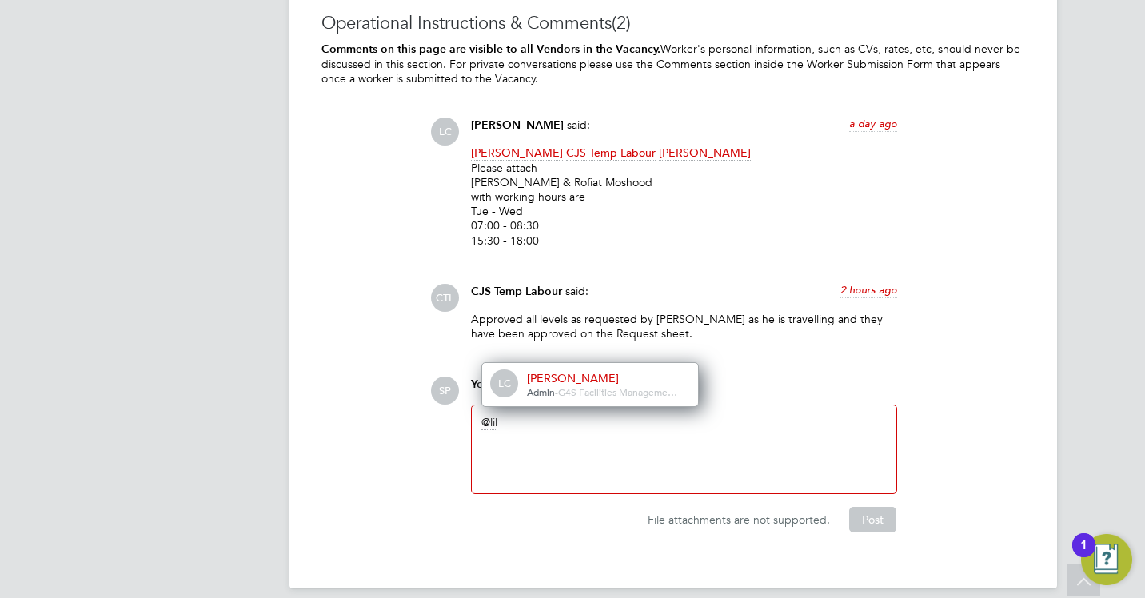
click at [566, 371] on div "[PERSON_NAME]" at bounding box center [607, 378] width 160 height 14
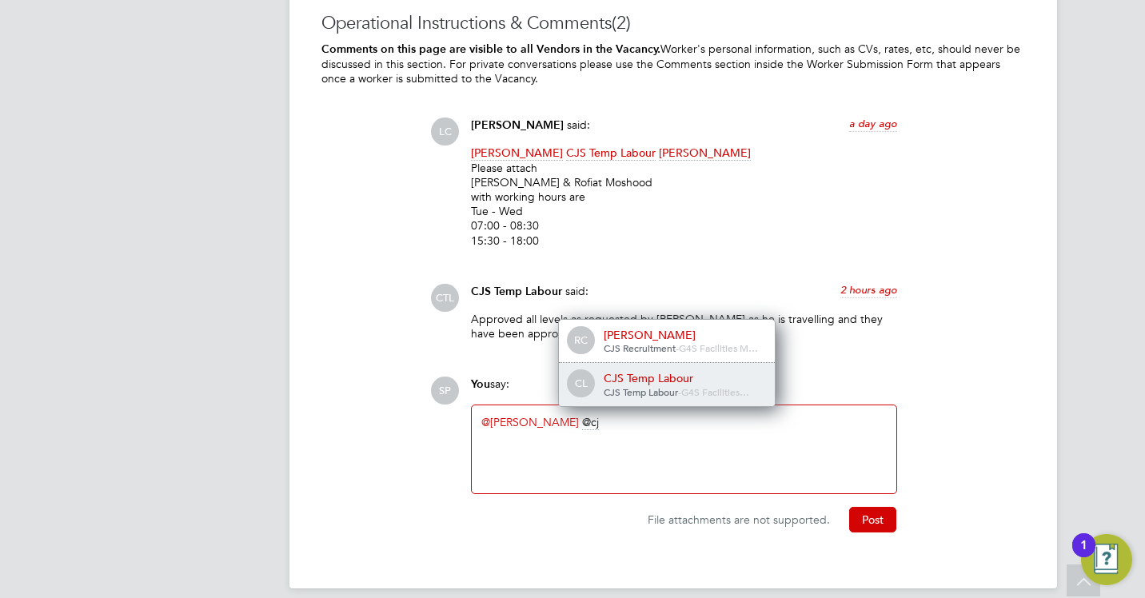
click at [645, 385] on span "CJS Temp Labour" at bounding box center [641, 391] width 74 height 13
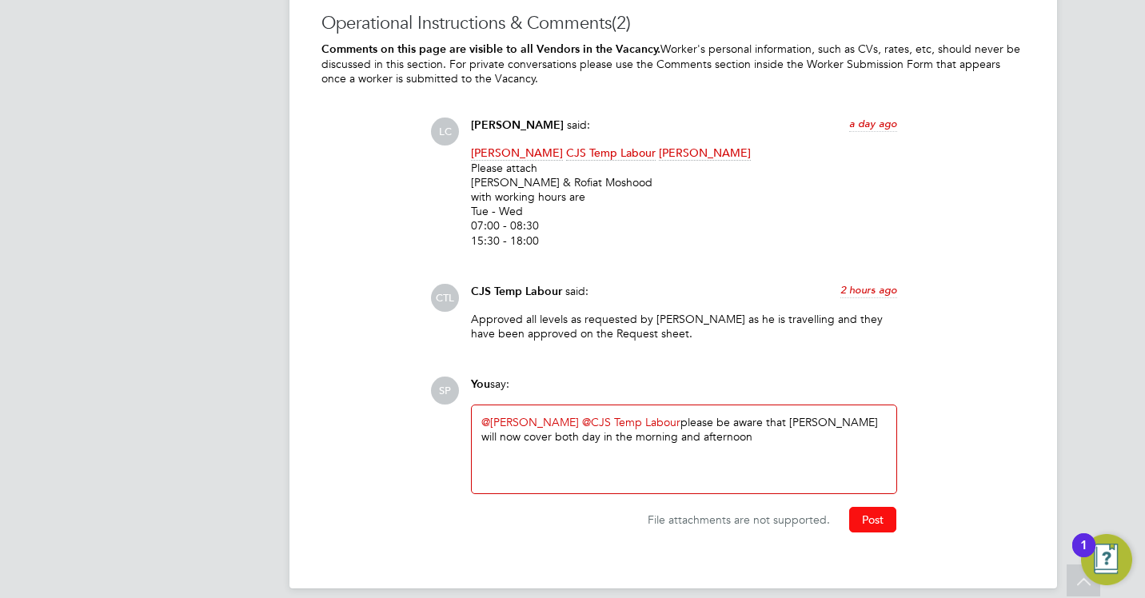
click at [870, 510] on button "Post" at bounding box center [872, 520] width 47 height 26
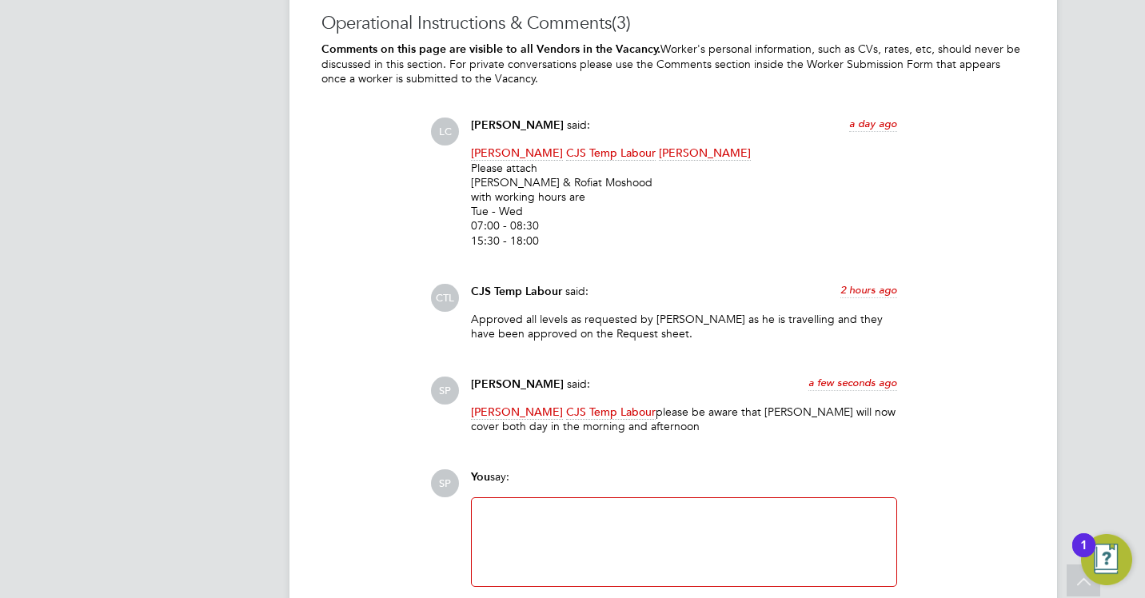
click at [534, 521] on div at bounding box center [683, 542] width 405 height 69
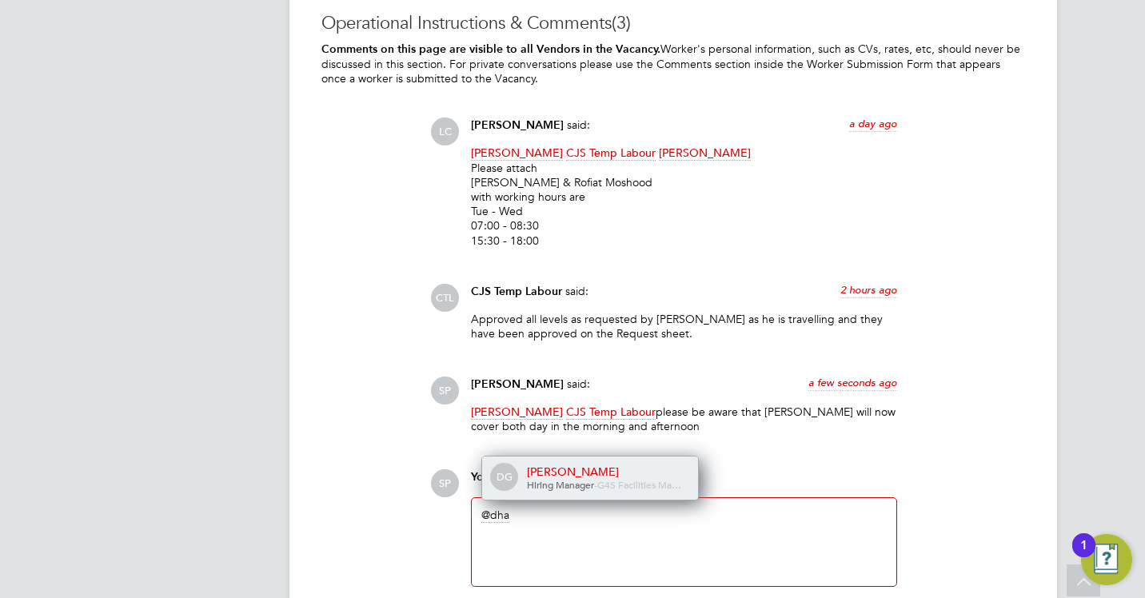
click at [536, 478] on span "Hiring Manager" at bounding box center [560, 484] width 67 height 13
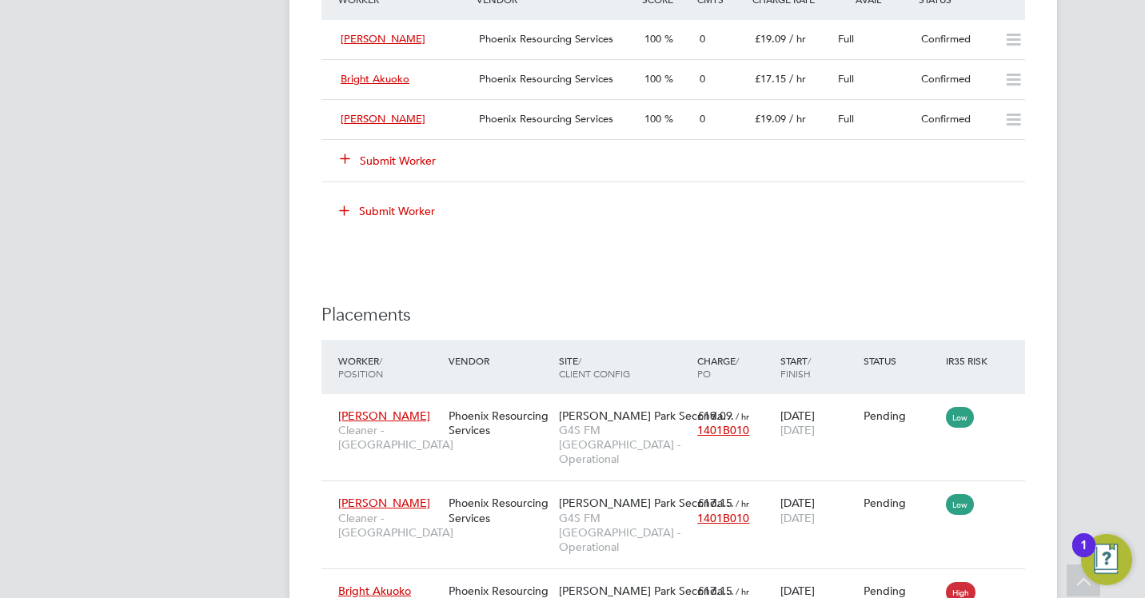
click at [415, 153] on button "Submit Worker" at bounding box center [389, 161] width 96 height 16
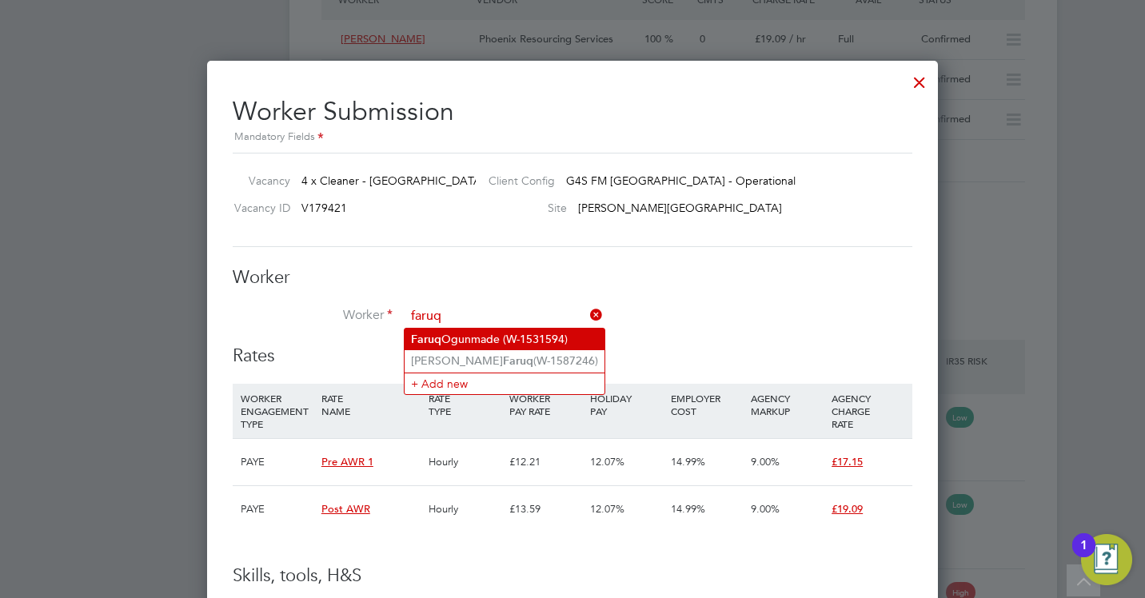
click at [478, 332] on li "[PERSON_NAME] (W-1531594)" at bounding box center [505, 340] width 200 height 22
type input "[PERSON_NAME] (W-1531594)"
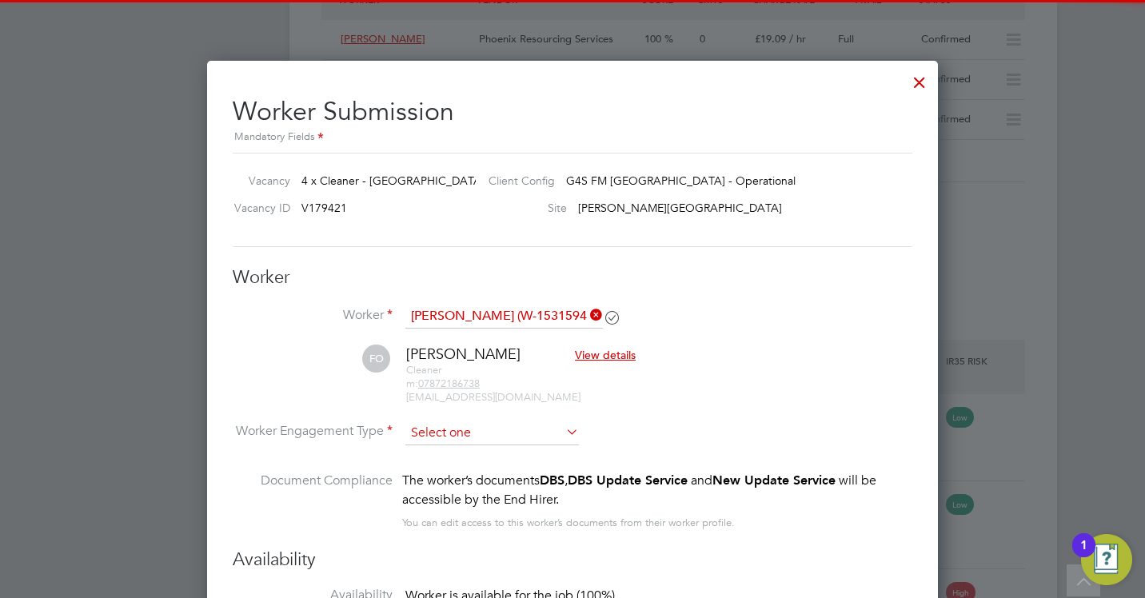
click at [453, 437] on input at bounding box center [492, 433] width 174 height 24
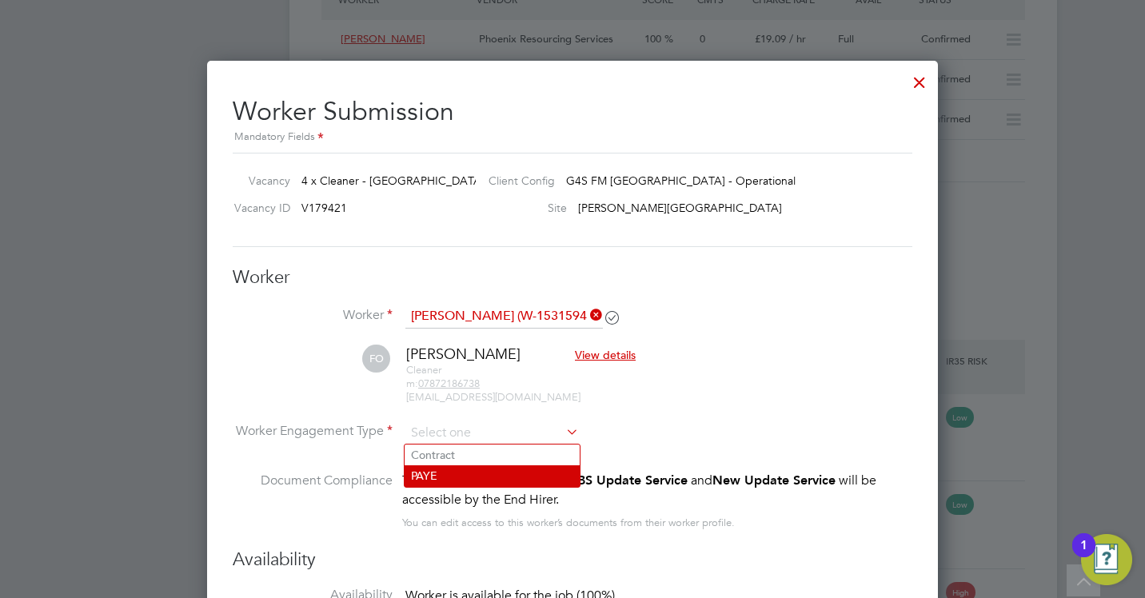
click at [459, 472] on li "PAYE" at bounding box center [492, 475] width 175 height 21
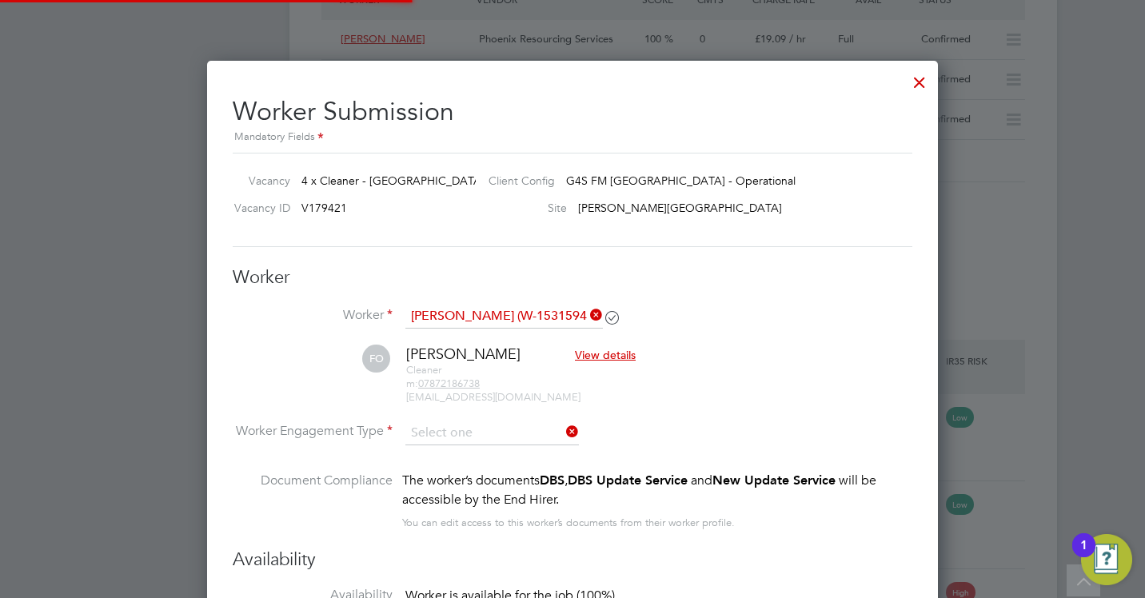
type input "PAYE"
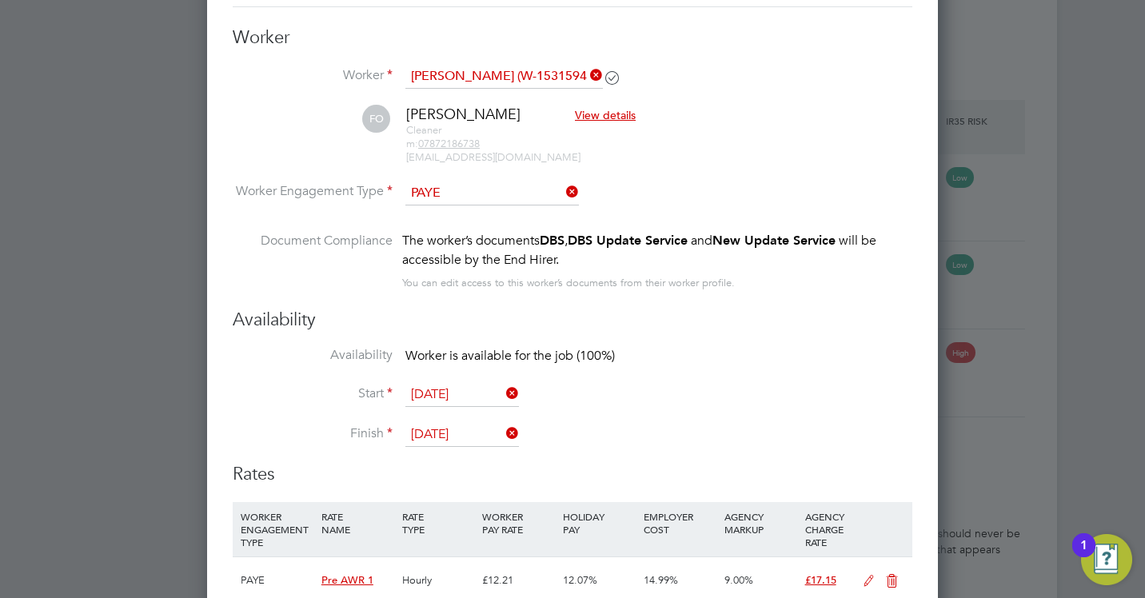
click at [469, 429] on input "[DATE]" at bounding box center [462, 435] width 114 height 24
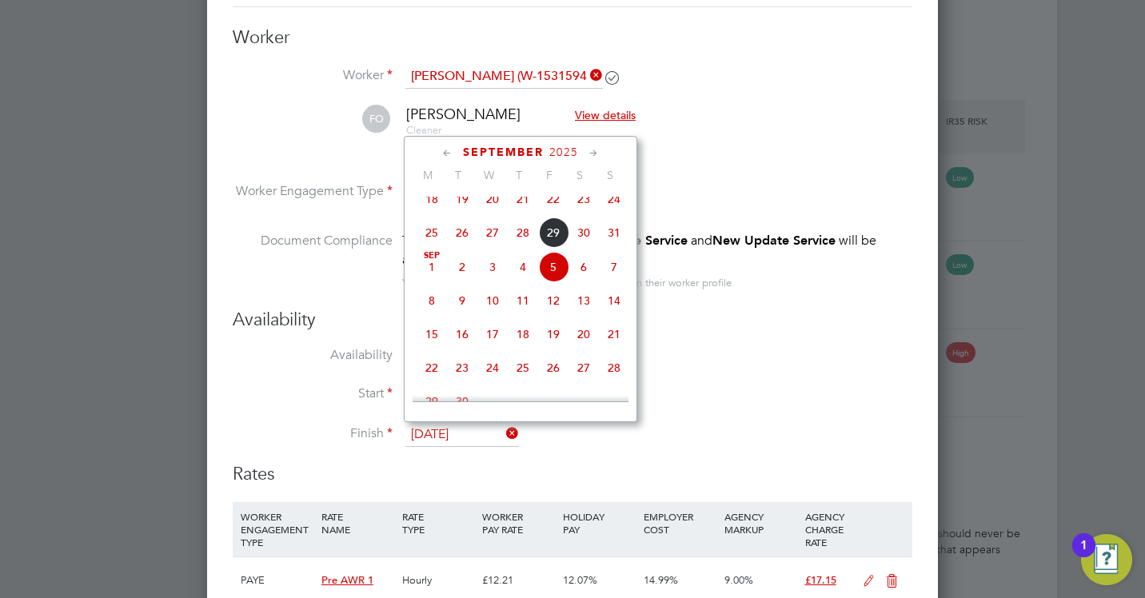
click at [493, 277] on span "3" at bounding box center [492, 267] width 30 height 30
type input "[DATE]"
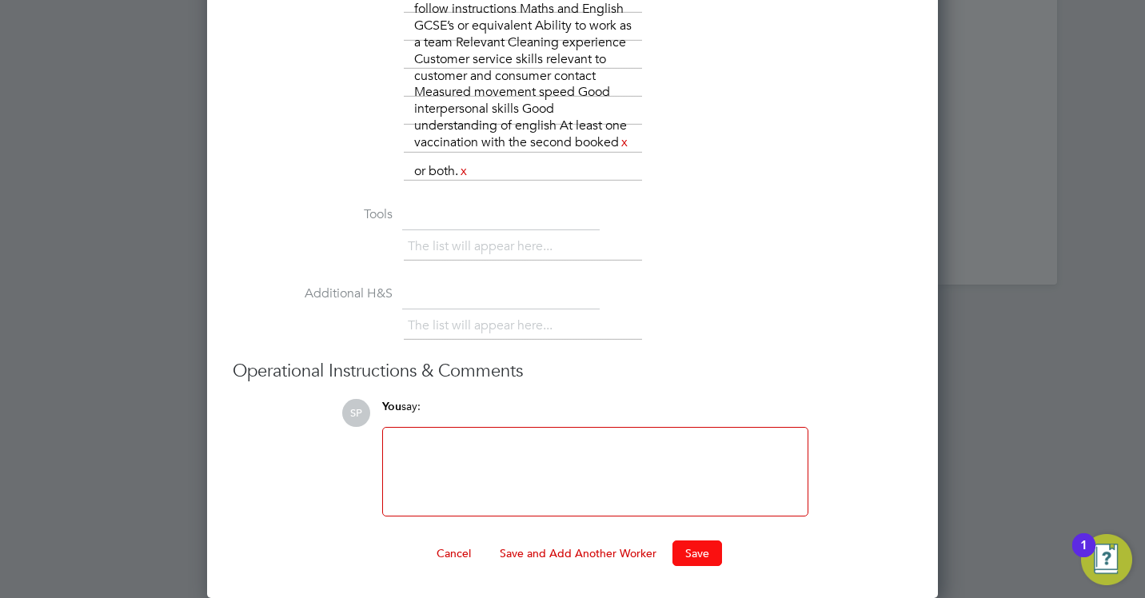
click at [700, 555] on button "Save" at bounding box center [698, 554] width 50 height 26
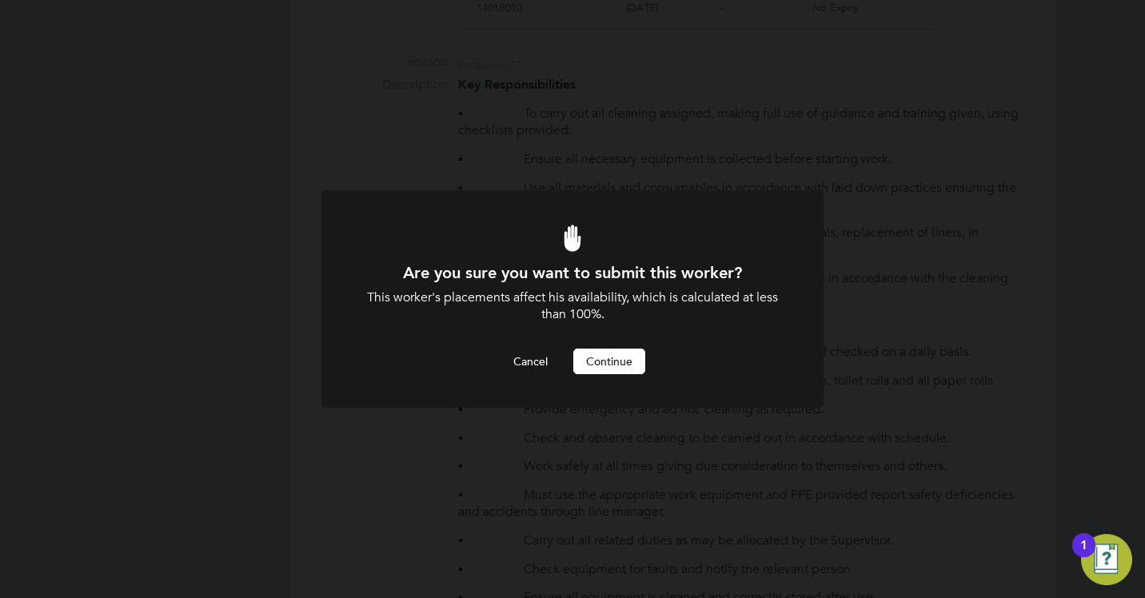
click at [609, 367] on button "Continue" at bounding box center [609, 362] width 72 height 26
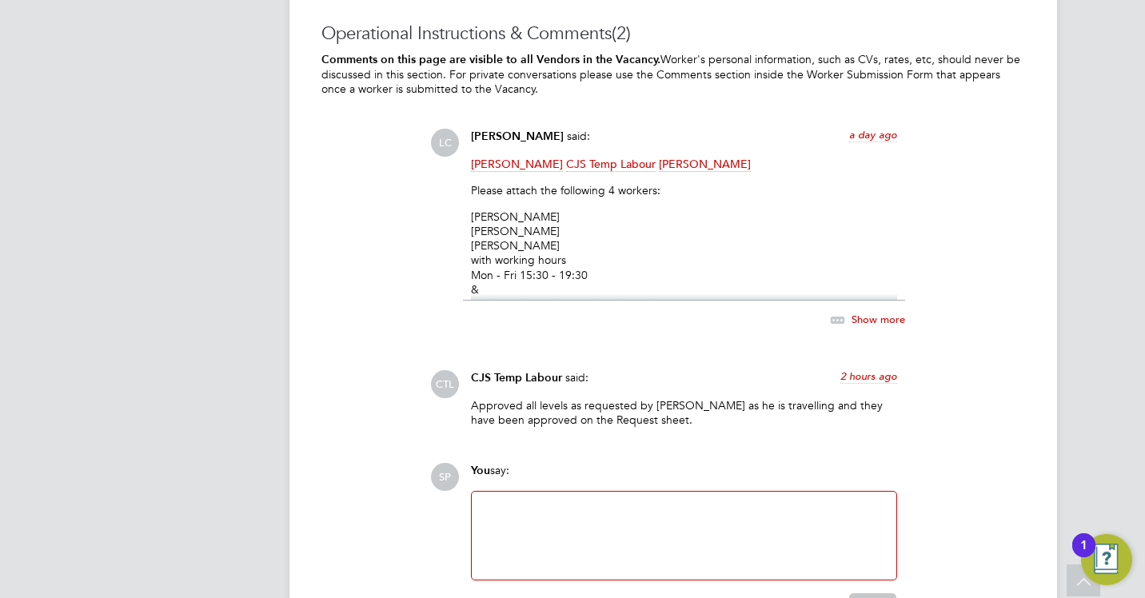
click at [883, 312] on span "Show more" at bounding box center [879, 319] width 54 height 14
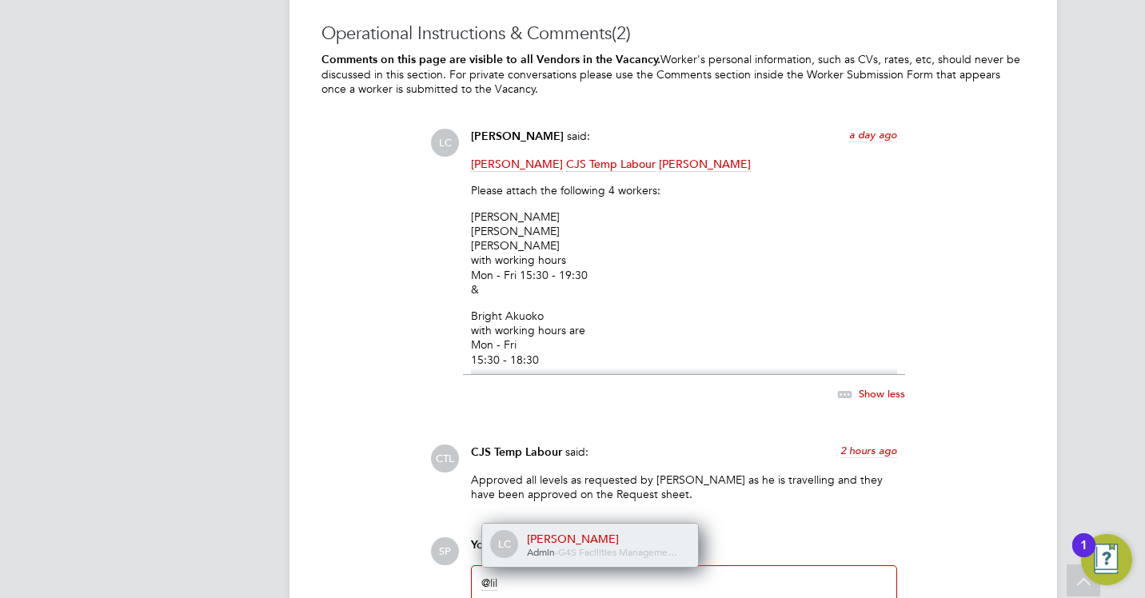
click at [608, 532] on div "[PERSON_NAME]" at bounding box center [607, 539] width 160 height 14
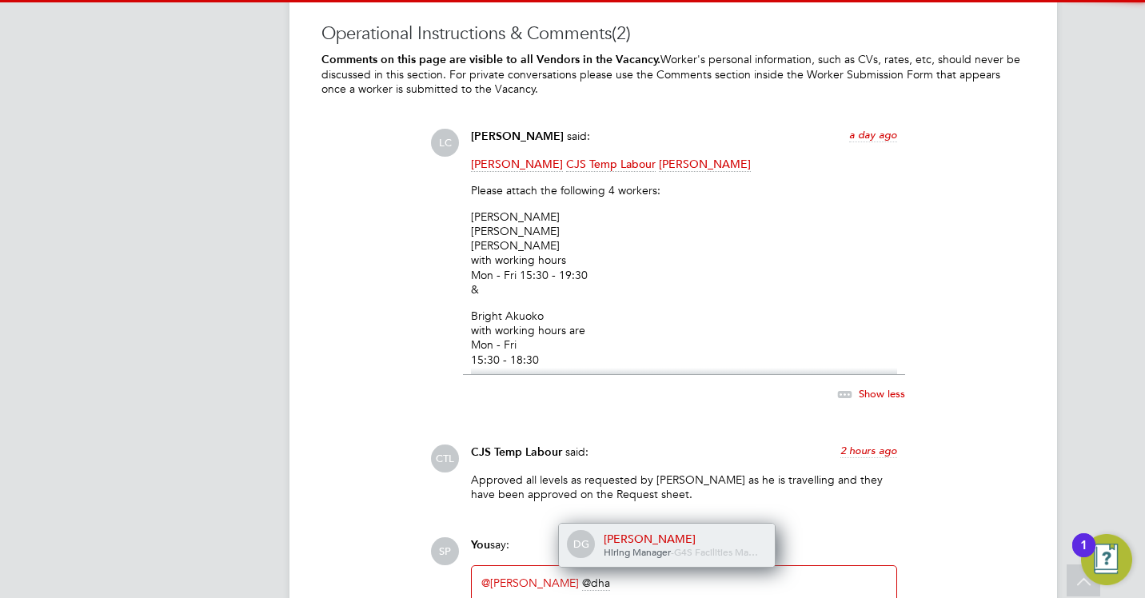
click at [607, 545] on span "Hiring Manager" at bounding box center [637, 551] width 67 height 13
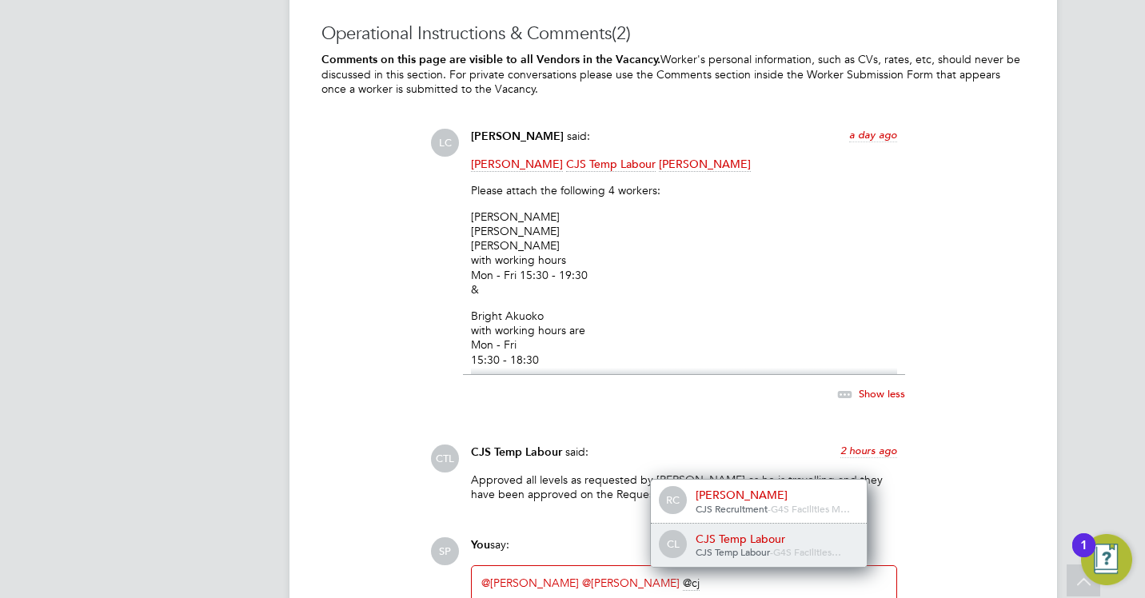
click at [710, 532] on div "CJS Temp Labour" at bounding box center [776, 539] width 160 height 14
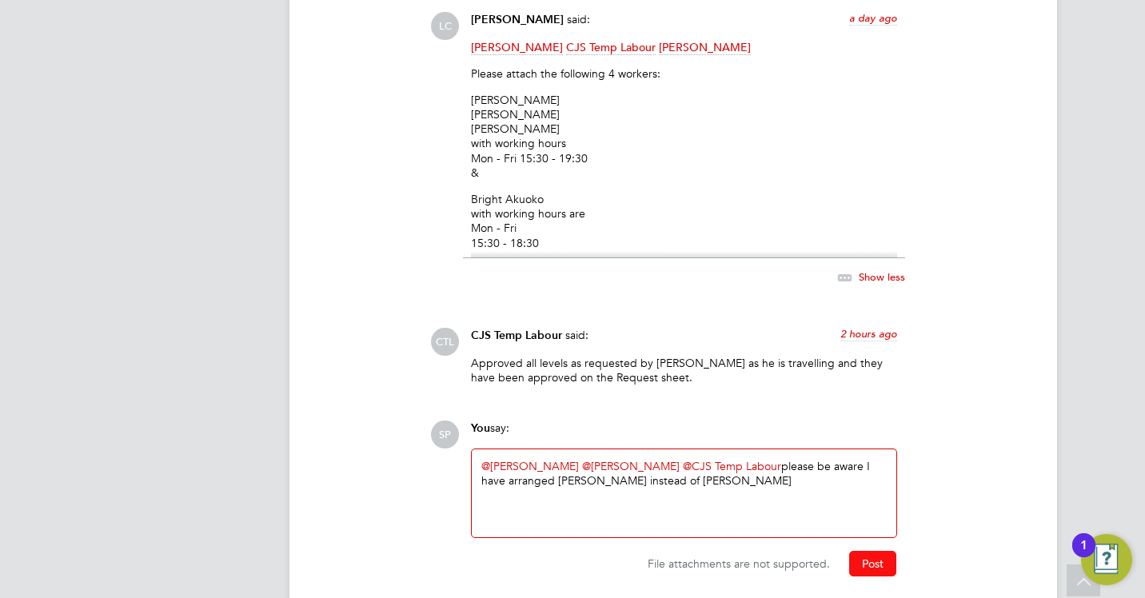
click at [868, 551] on button "Post" at bounding box center [872, 564] width 47 height 26
